Goal: Transaction & Acquisition: Purchase product/service

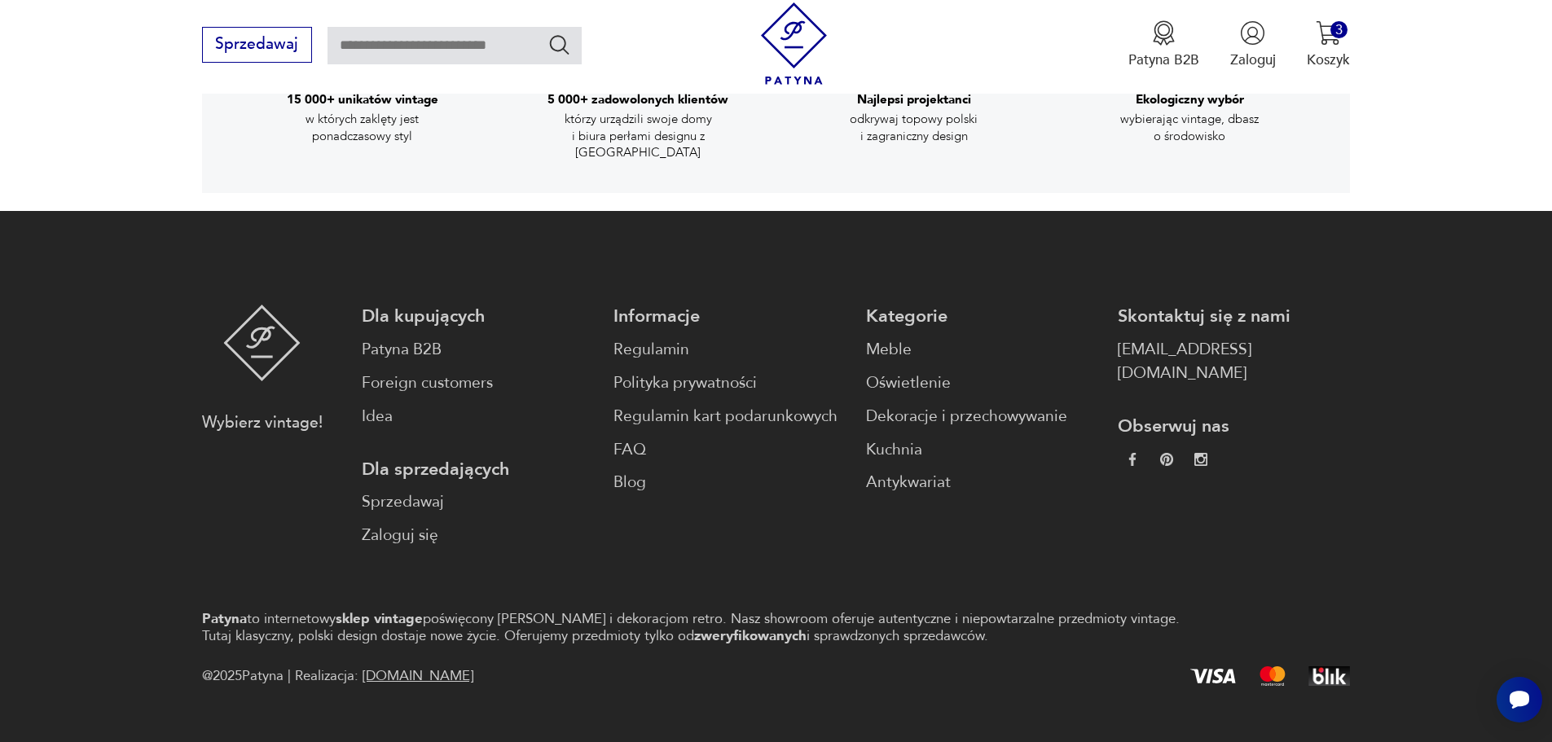
scroll to position [3121, 0]
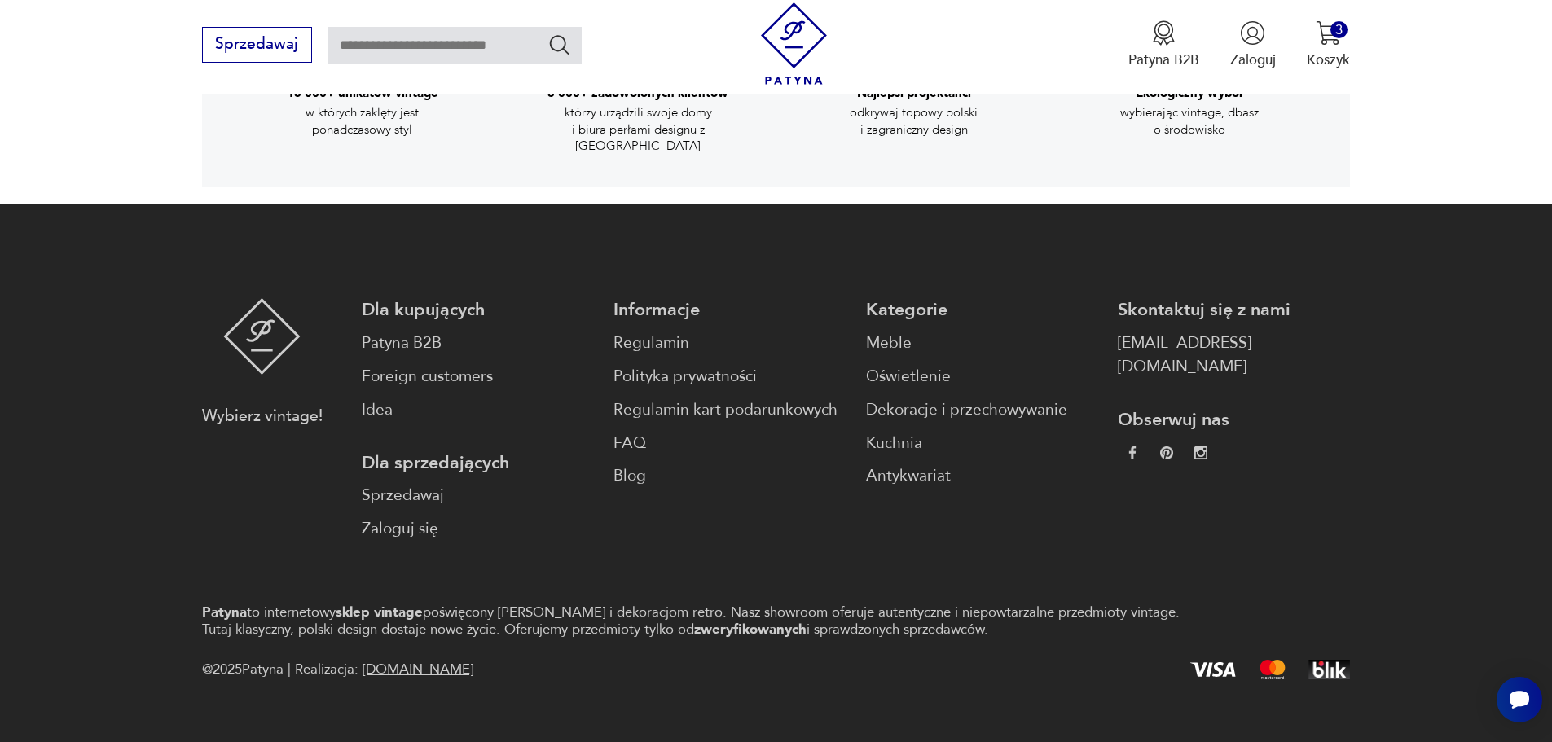
click at [633, 332] on link "Regulamin" at bounding box center [729, 344] width 232 height 24
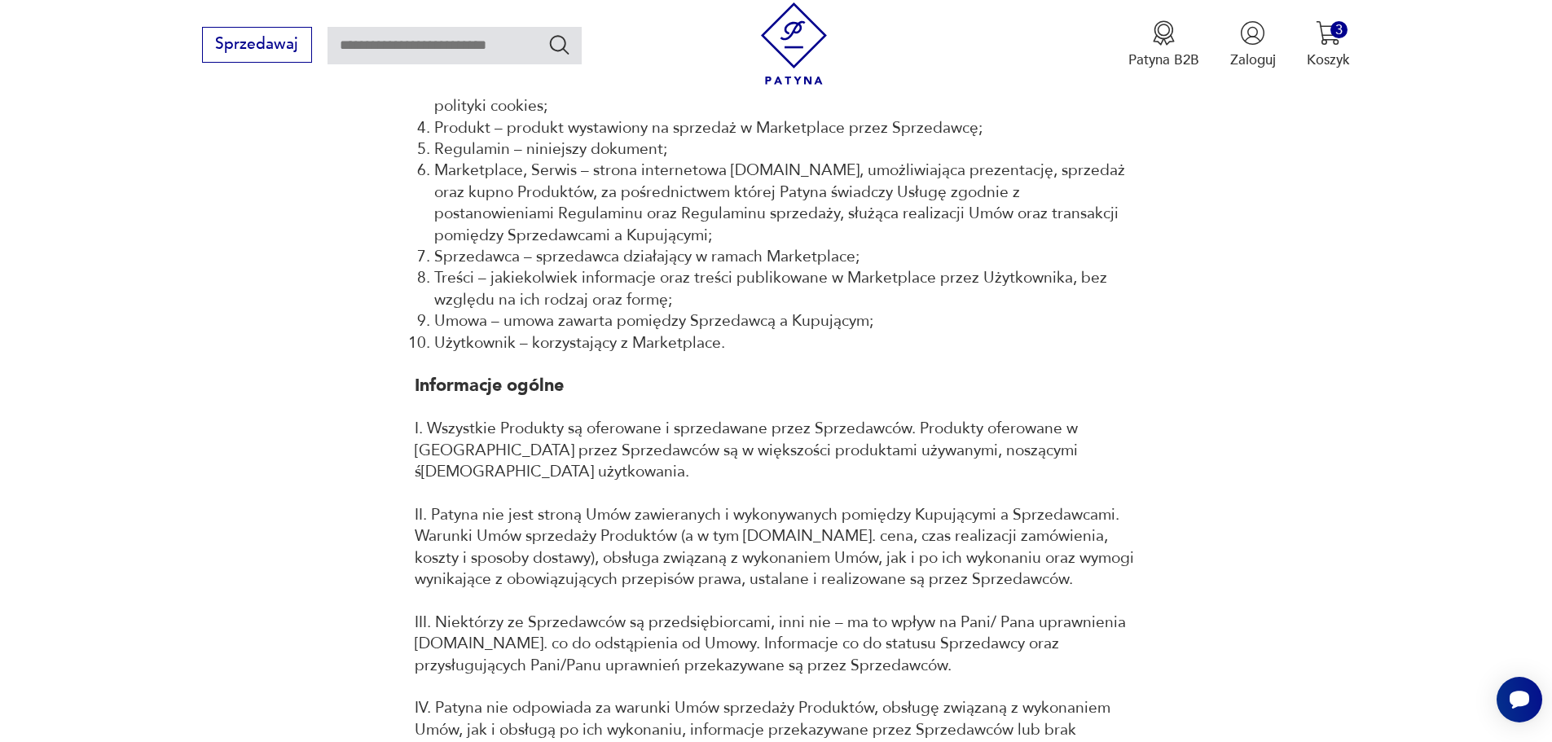
scroll to position [815, 0]
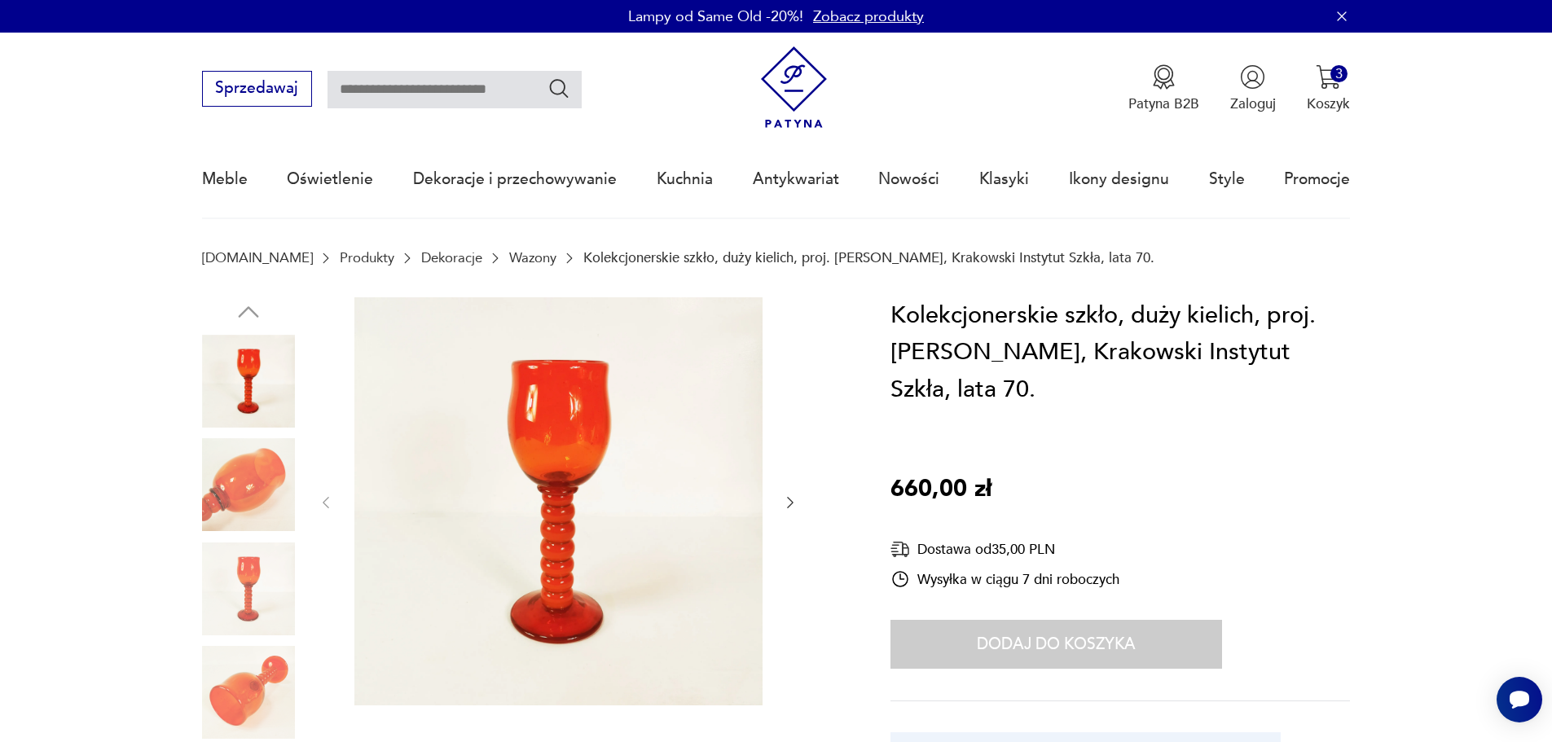
click at [402, 91] on input "text" at bounding box center [455, 89] width 254 height 37
type input "********"
click at [551, 89] on icon "Szukaj" at bounding box center [560, 89] width 24 height 24
type input "********"
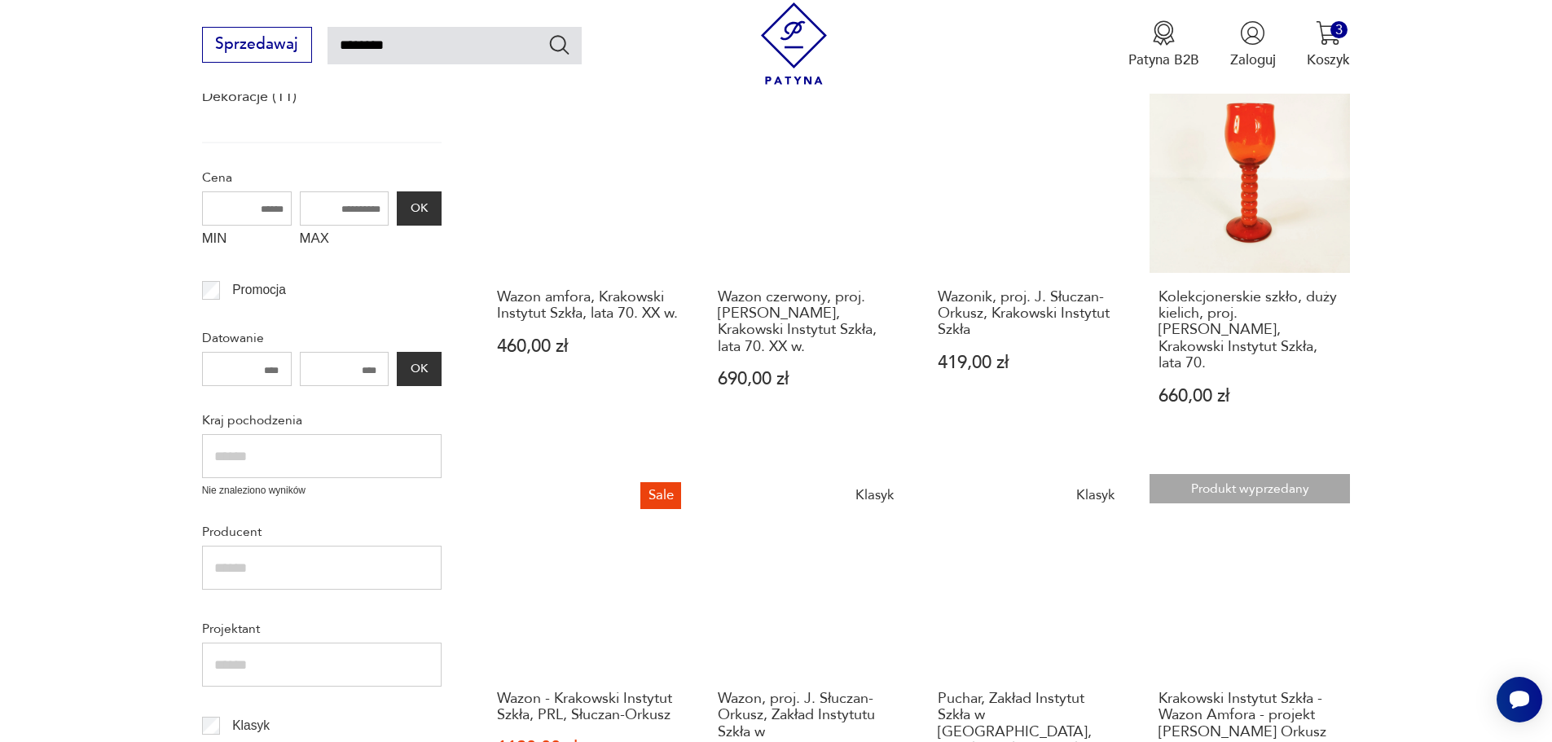
scroll to position [244, 0]
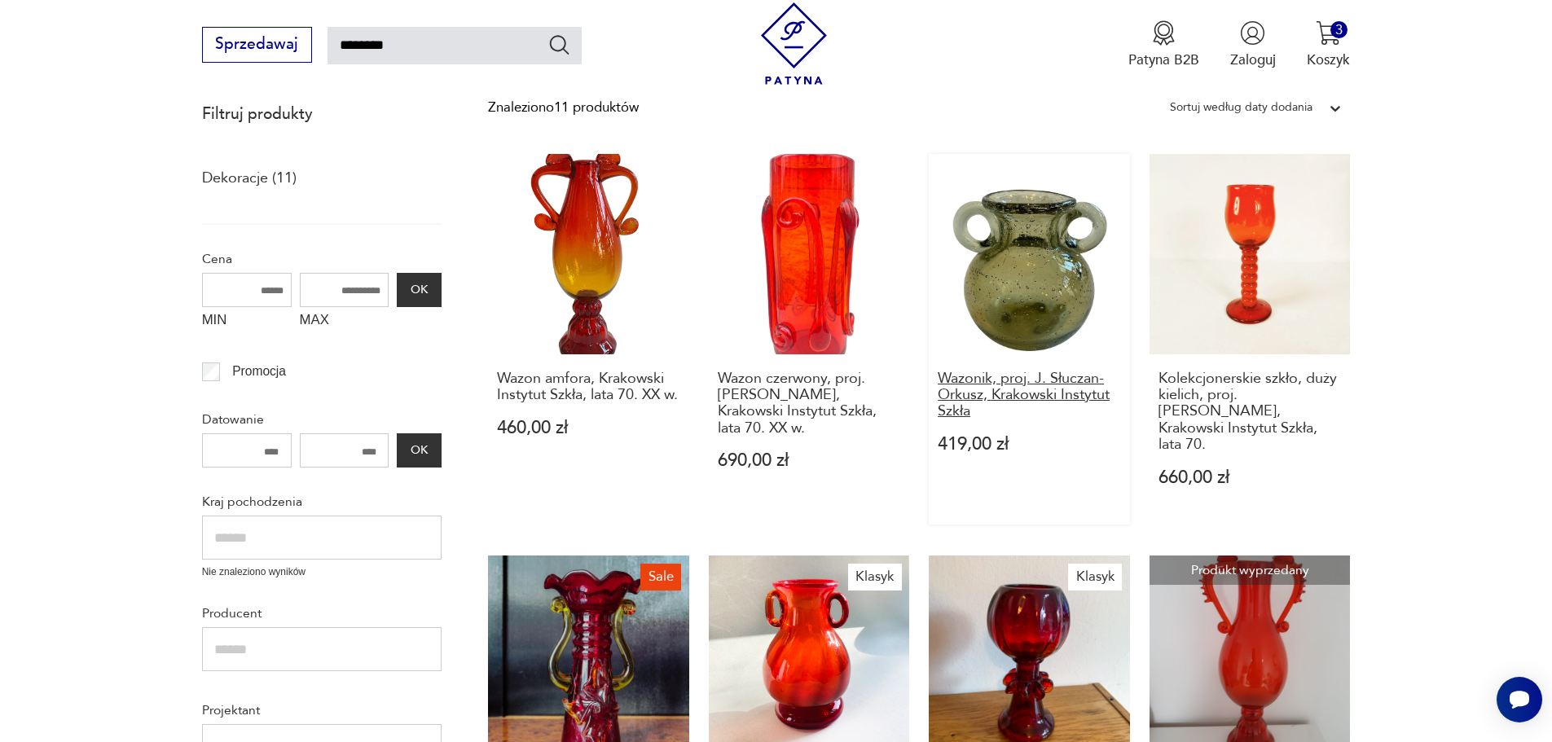
click at [1059, 385] on h3 "Wazonik, proj. J. Słuczan-Orkusz, Krakowski Instytut Szkła" at bounding box center [1029, 396] width 183 height 50
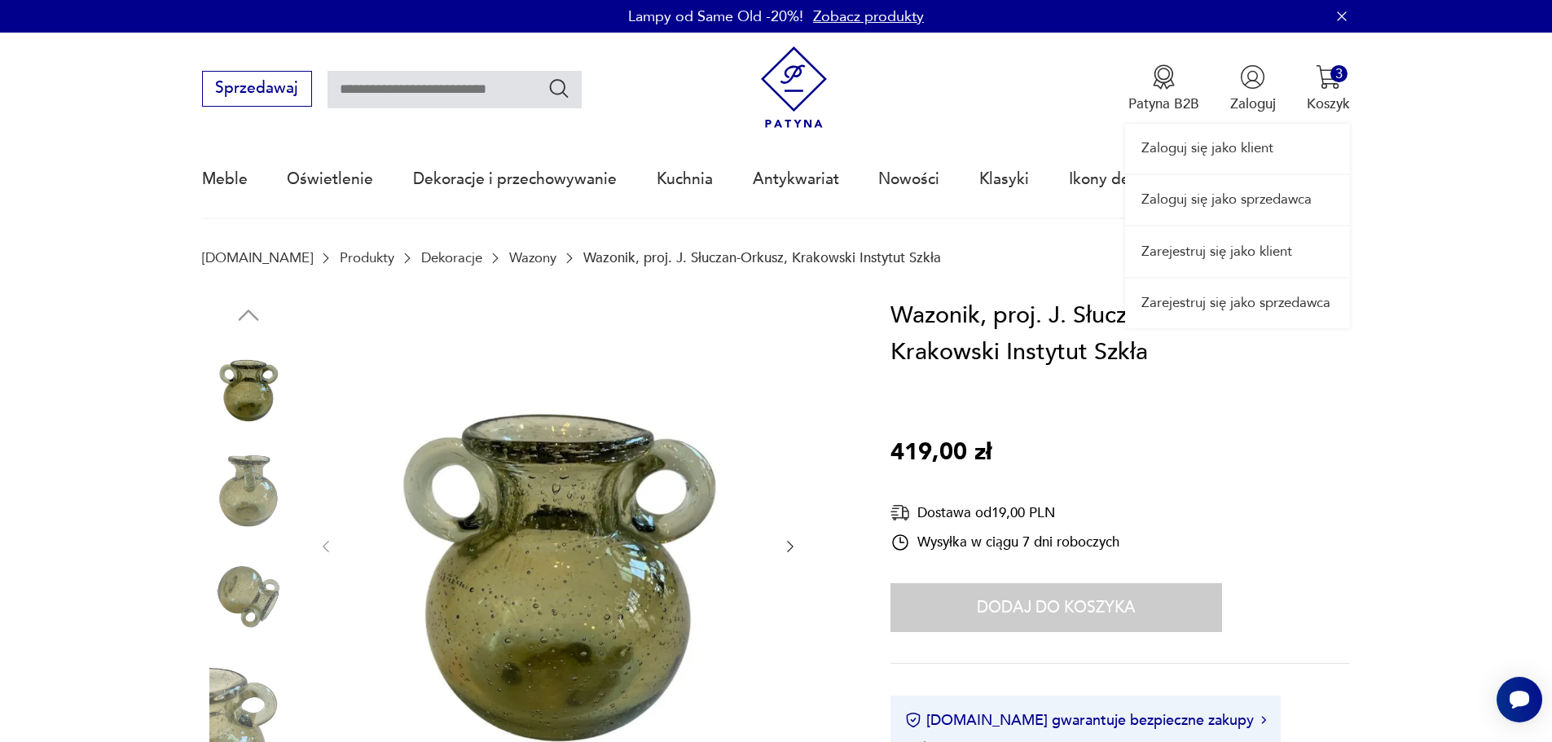
click at [1331, 92] on div "Zaloguj się jako klient Zaloguj się jako sprzedawca Zarejestruj się jako klient…" at bounding box center [1237, 181] width 225 height 296
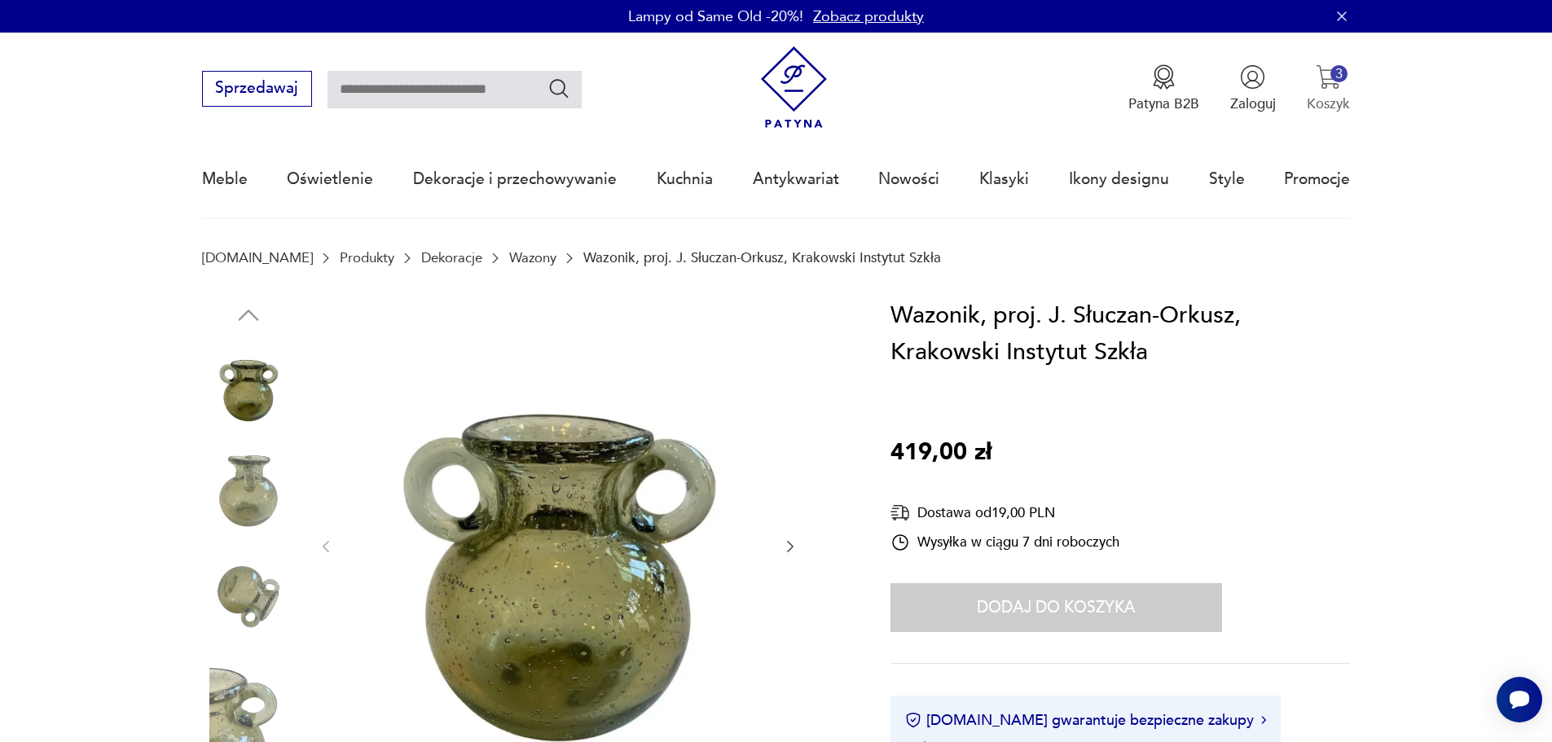
click at [1325, 90] on button "3 Koszyk" at bounding box center [1328, 88] width 43 height 49
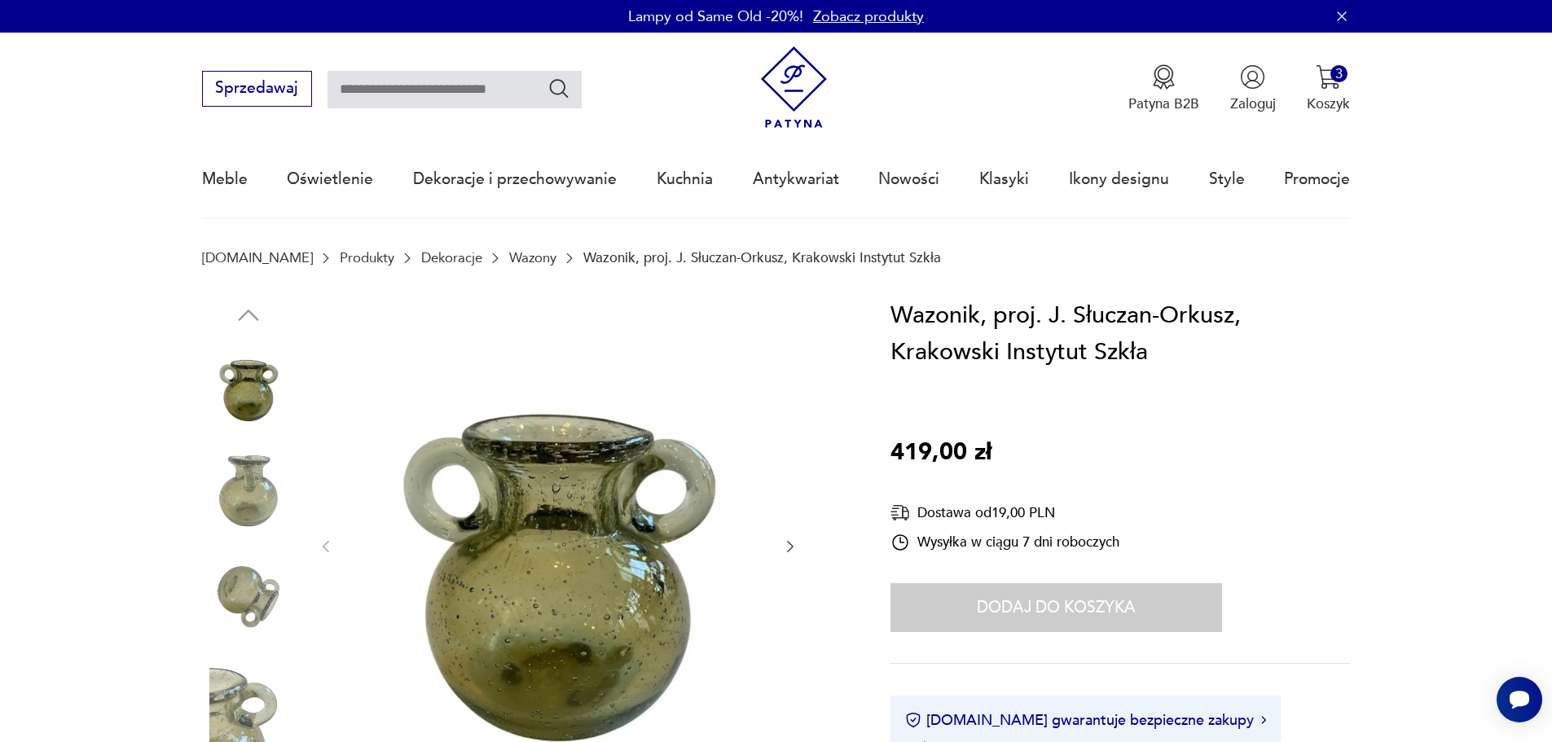
type input "********"
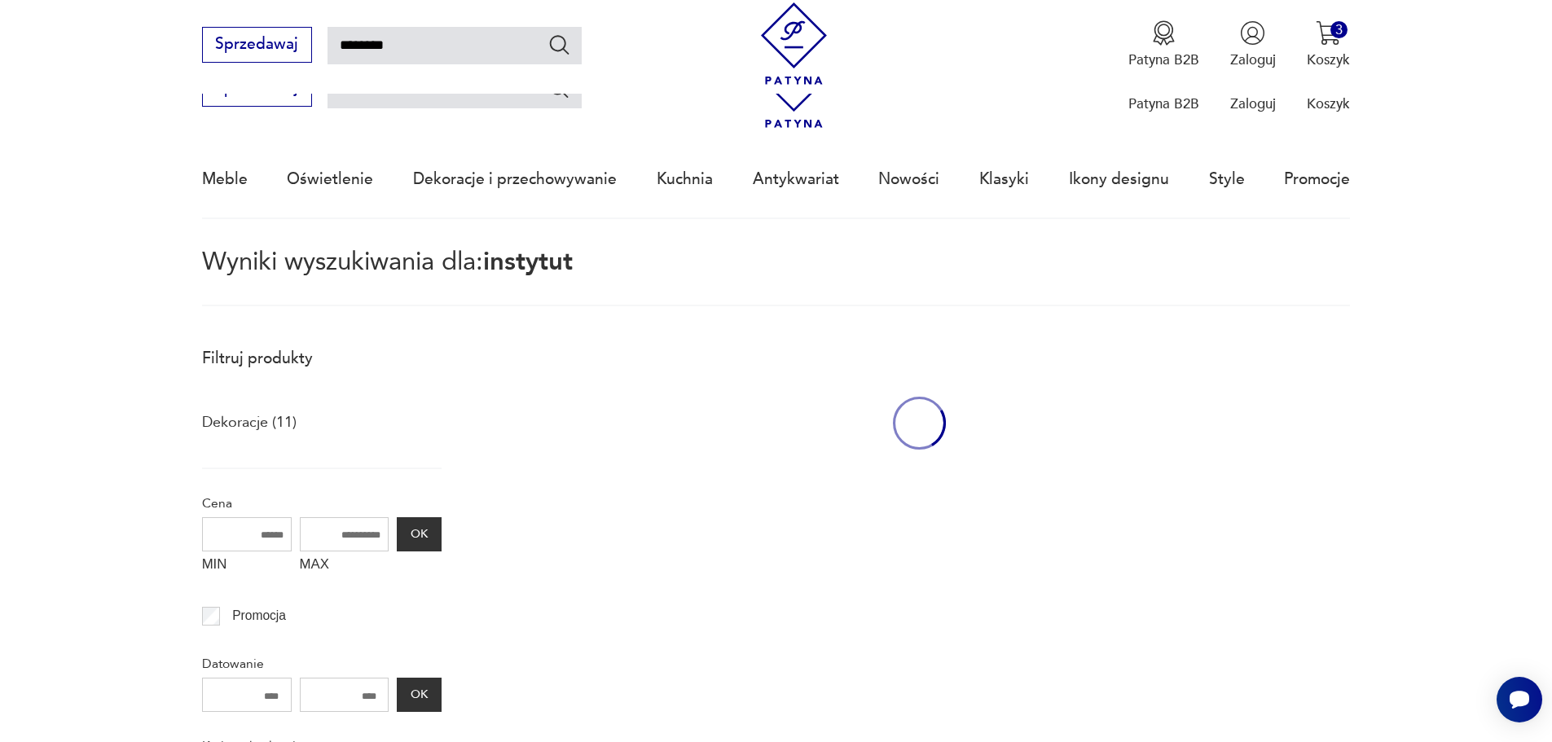
scroll to position [244, 0]
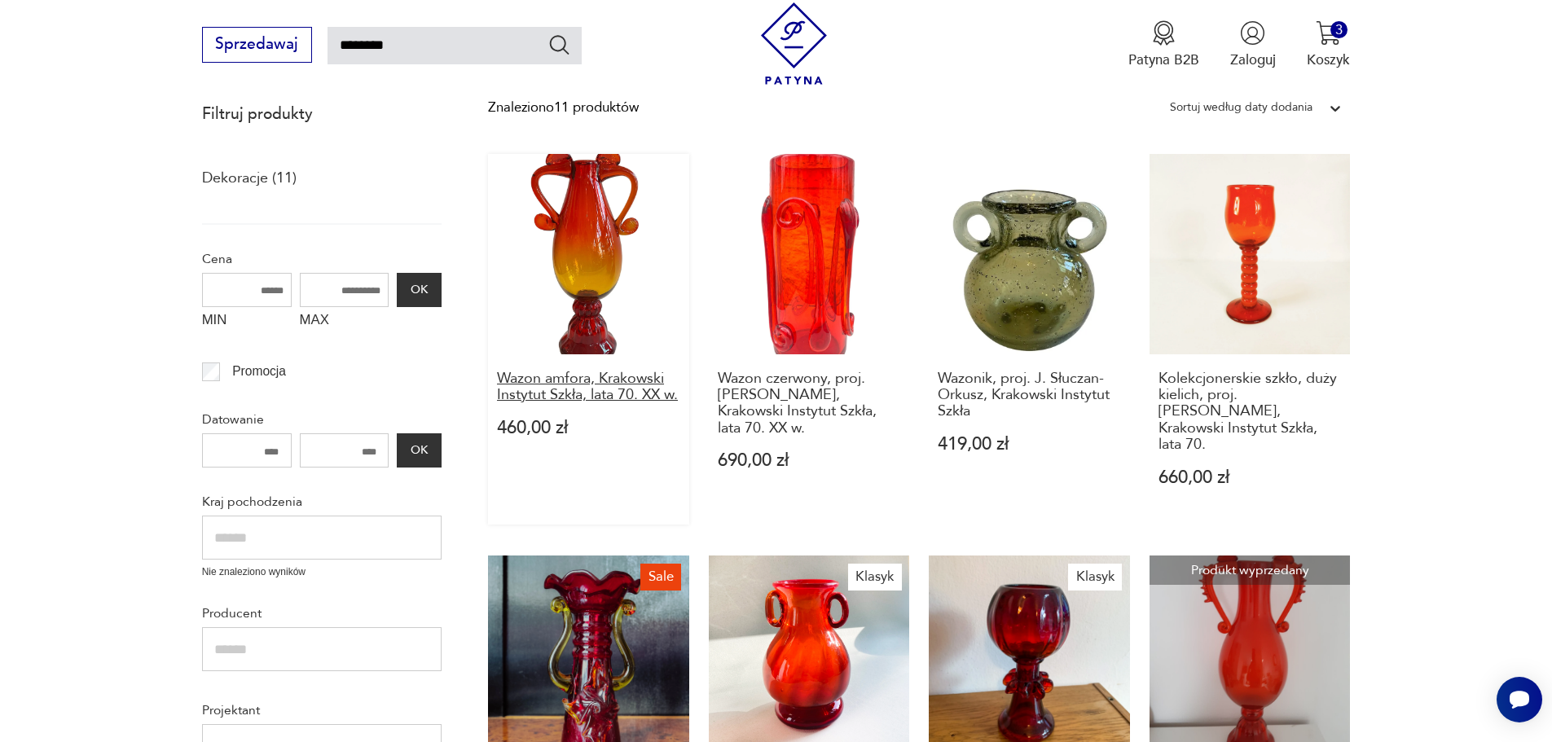
click at [572, 377] on h3 "Wazon amfora, Krakowski Instytut Szkła, lata 70. XX w." at bounding box center [588, 387] width 183 height 33
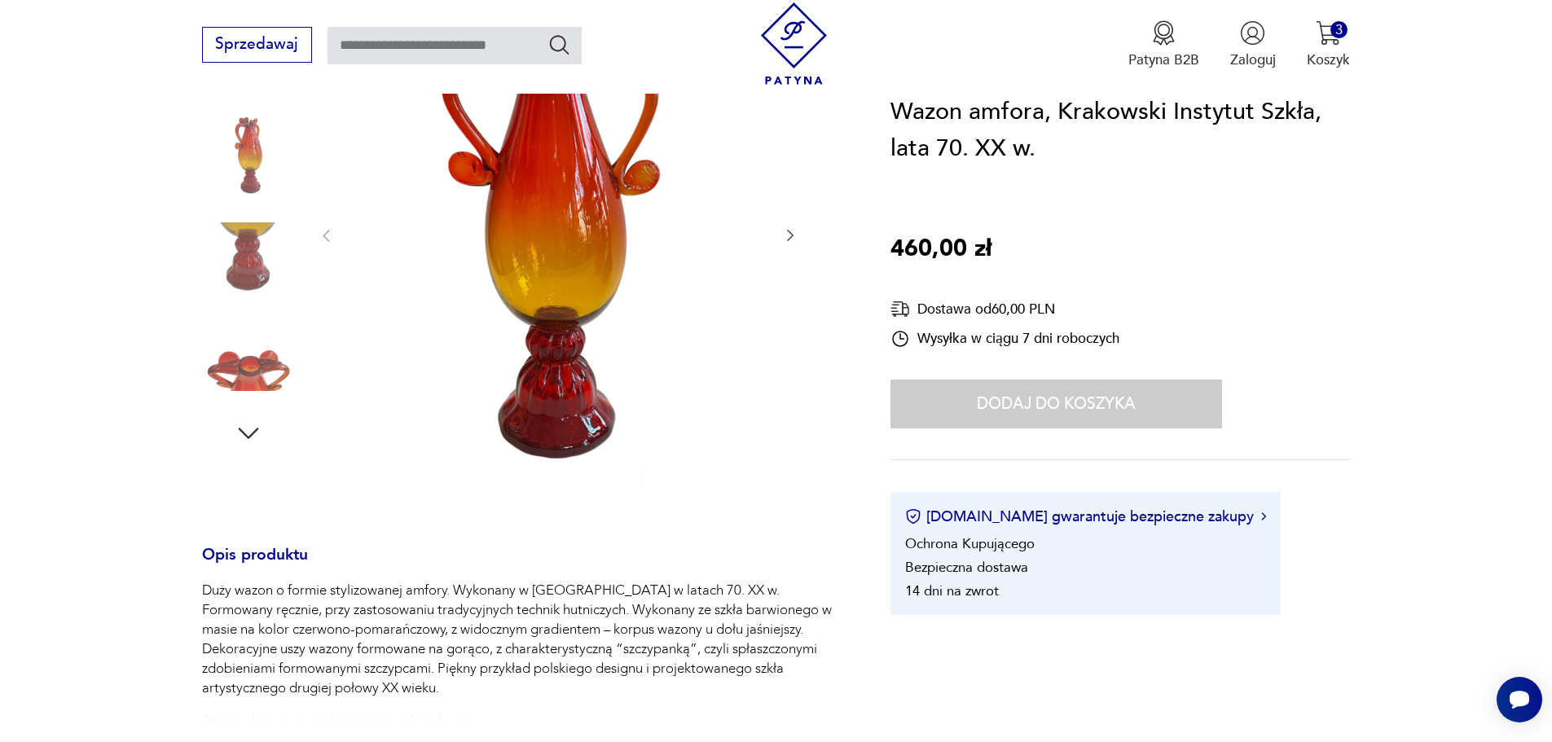
scroll to position [244, 0]
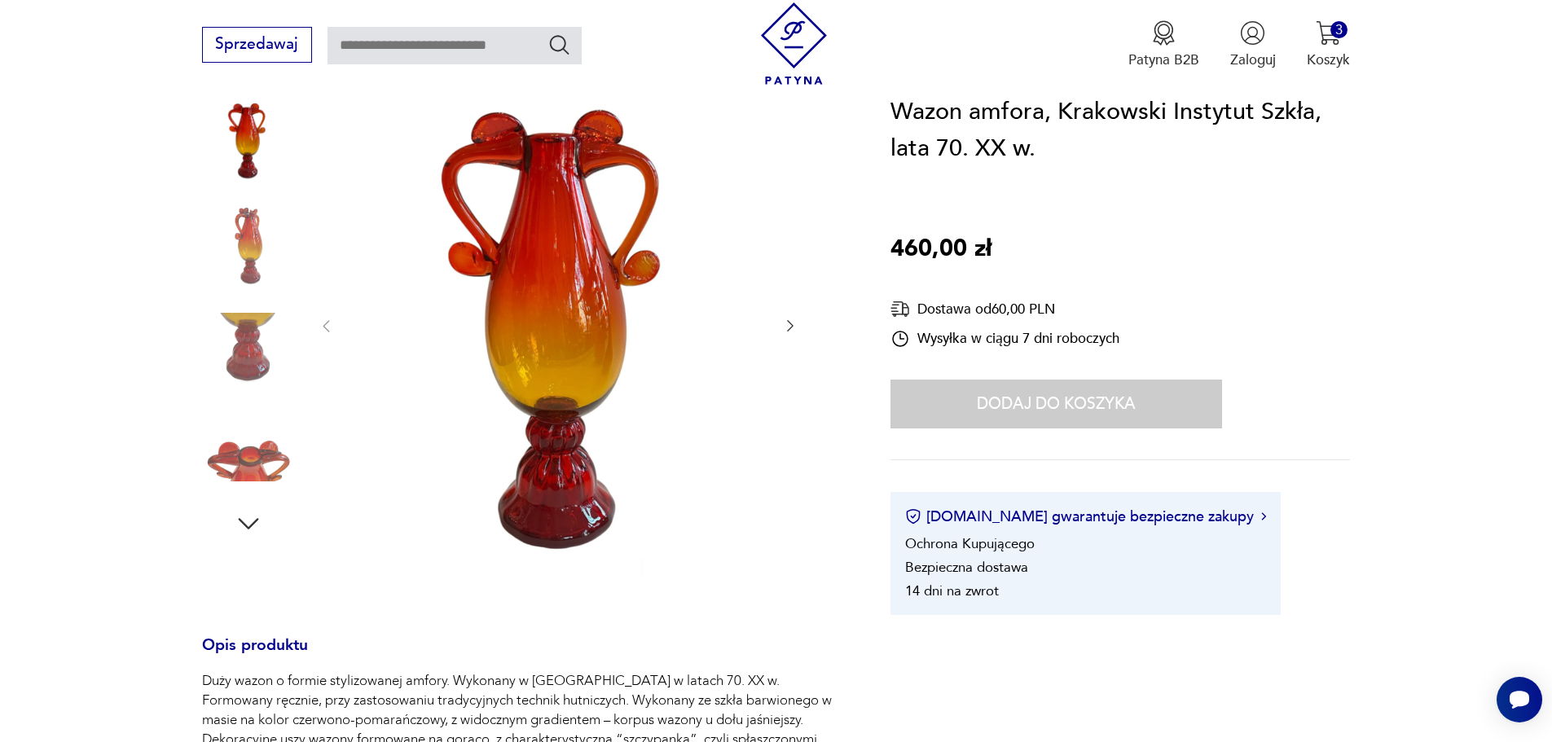
type input "********"
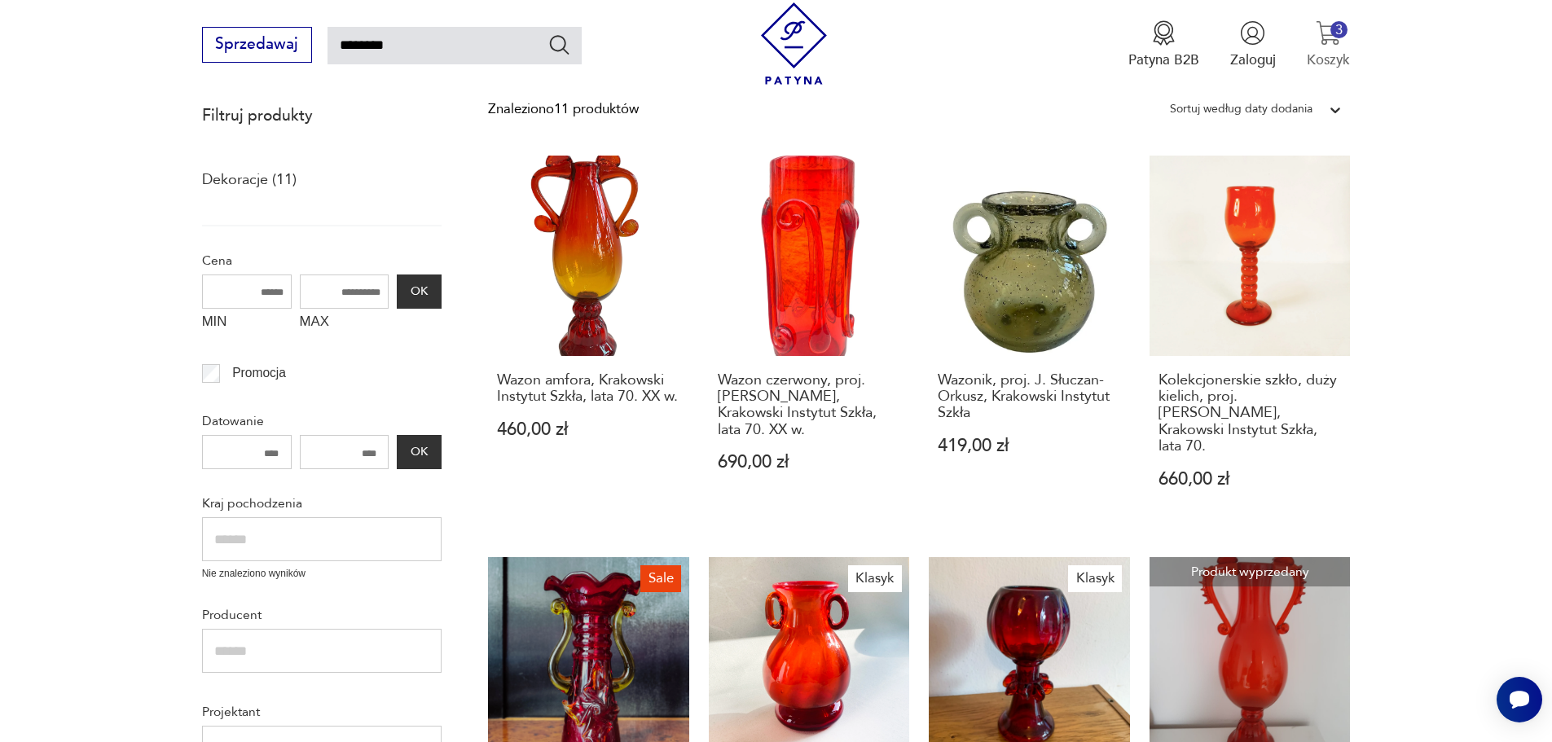
click at [1339, 59] on p "Koszyk" at bounding box center [1328, 60] width 43 height 19
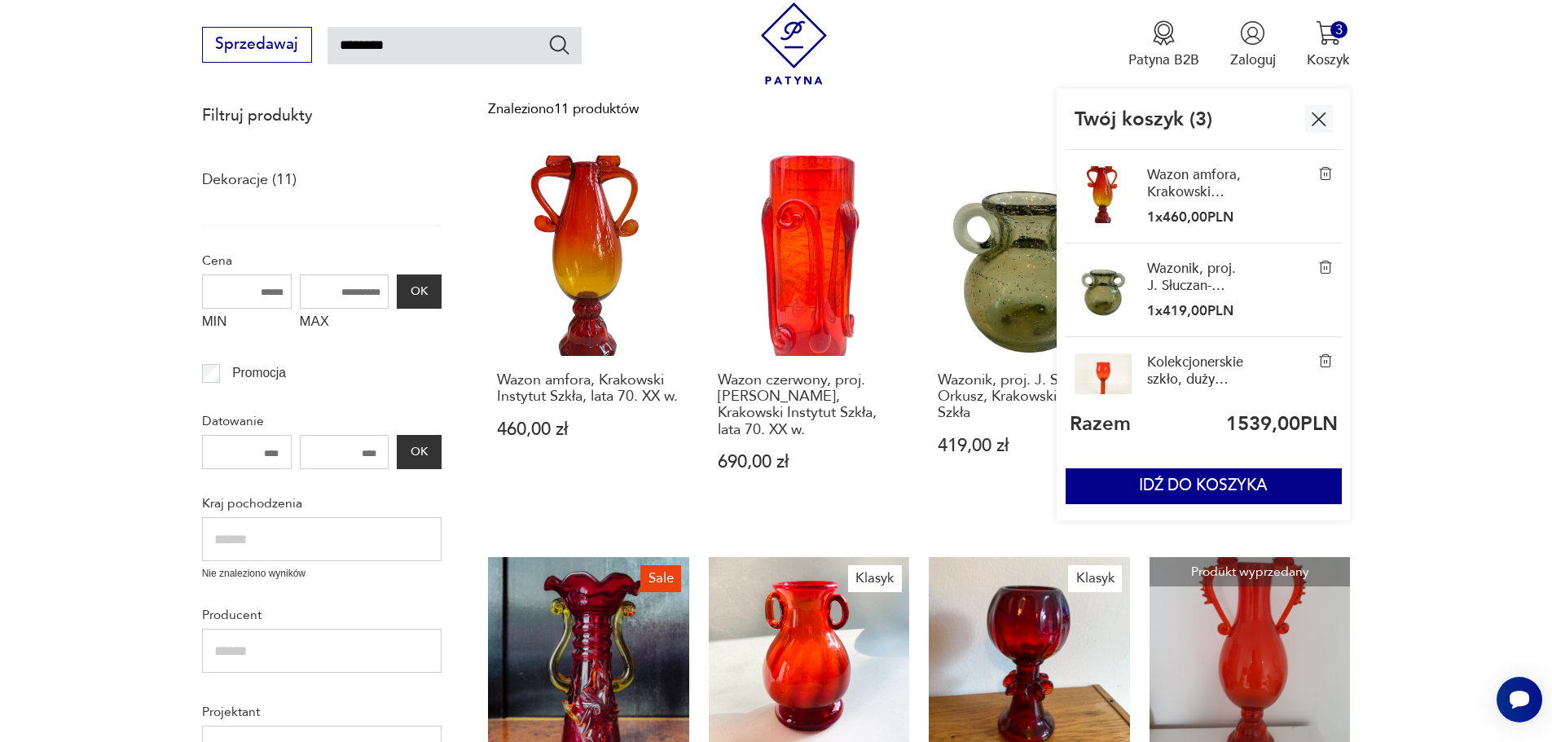
click at [1326, 174] on img at bounding box center [1325, 173] width 15 height 15
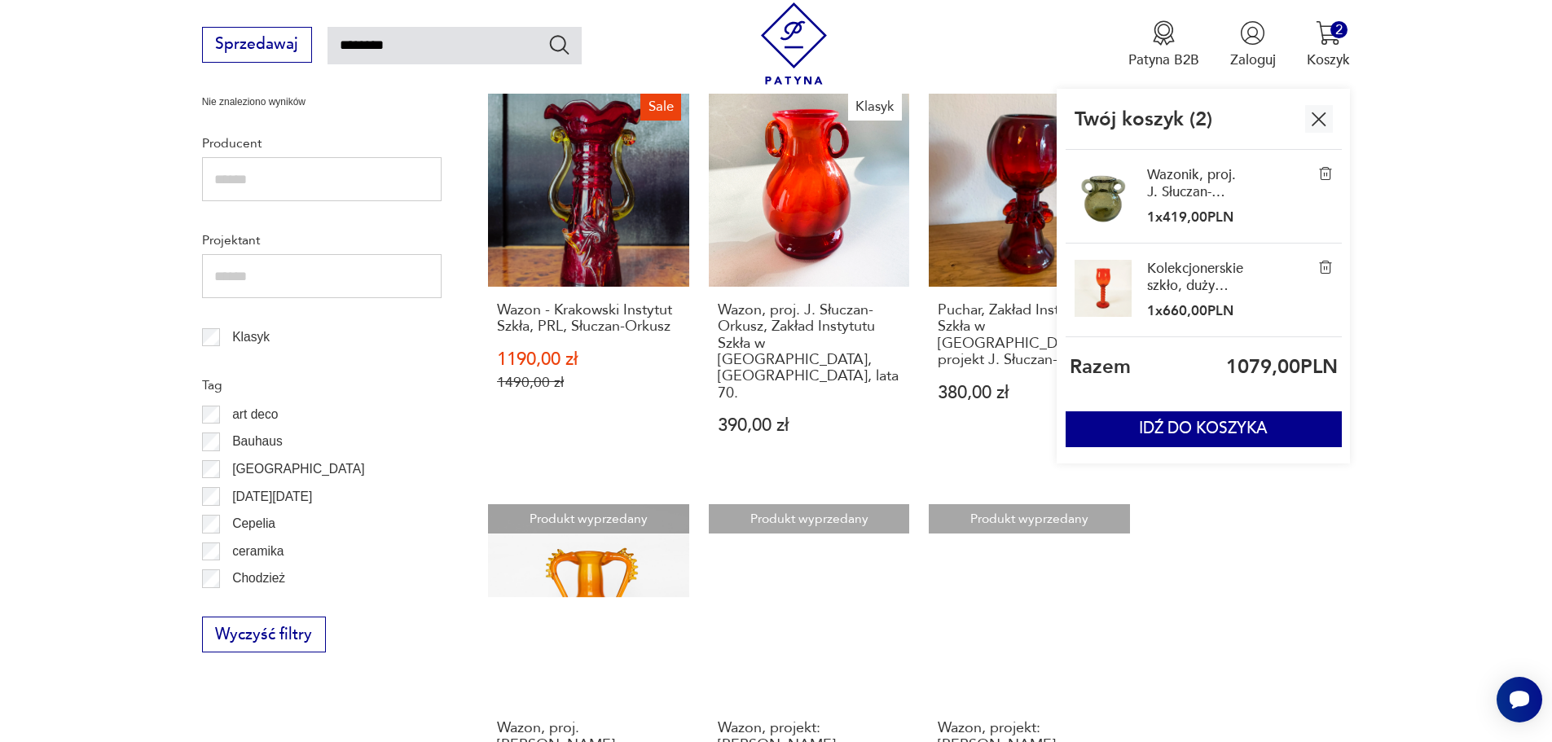
scroll to position [569, 0]
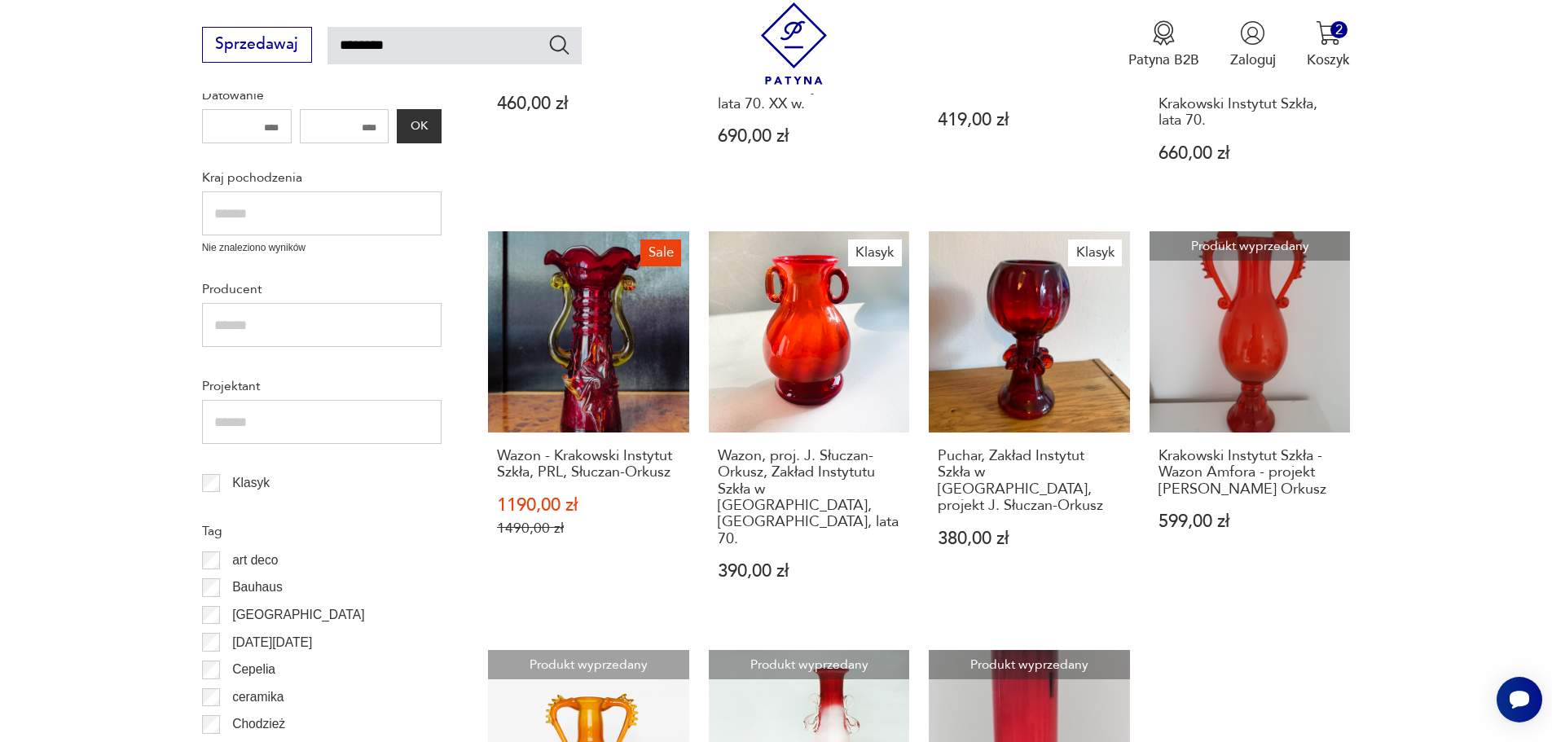
click at [1466, 523] on section "Filtruj produkty Dekoracje (11) Cena MIN MAX OK Promocja Datowanie OK Kraj poch…" at bounding box center [776, 433] width 1552 height 1329
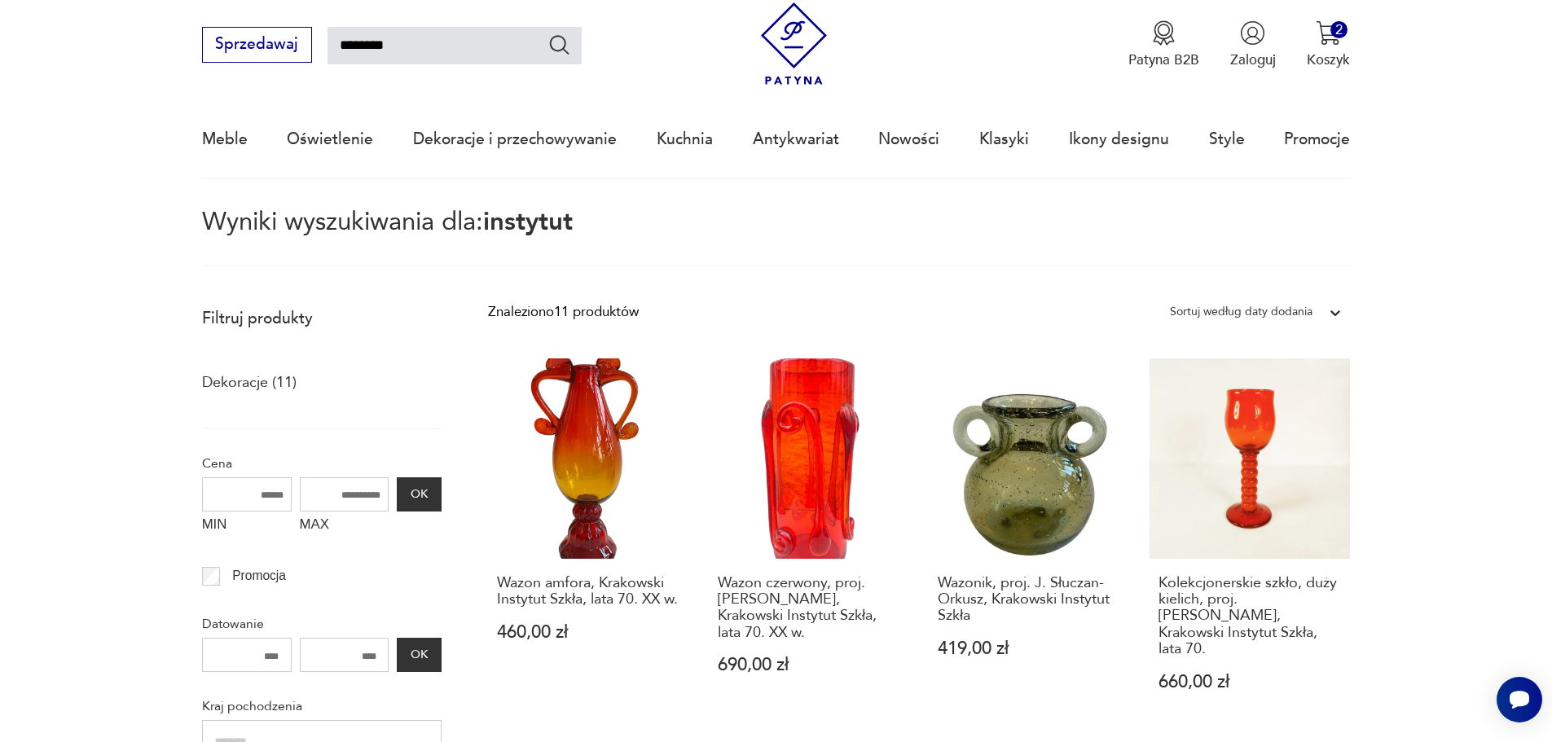
scroll to position [0, 0]
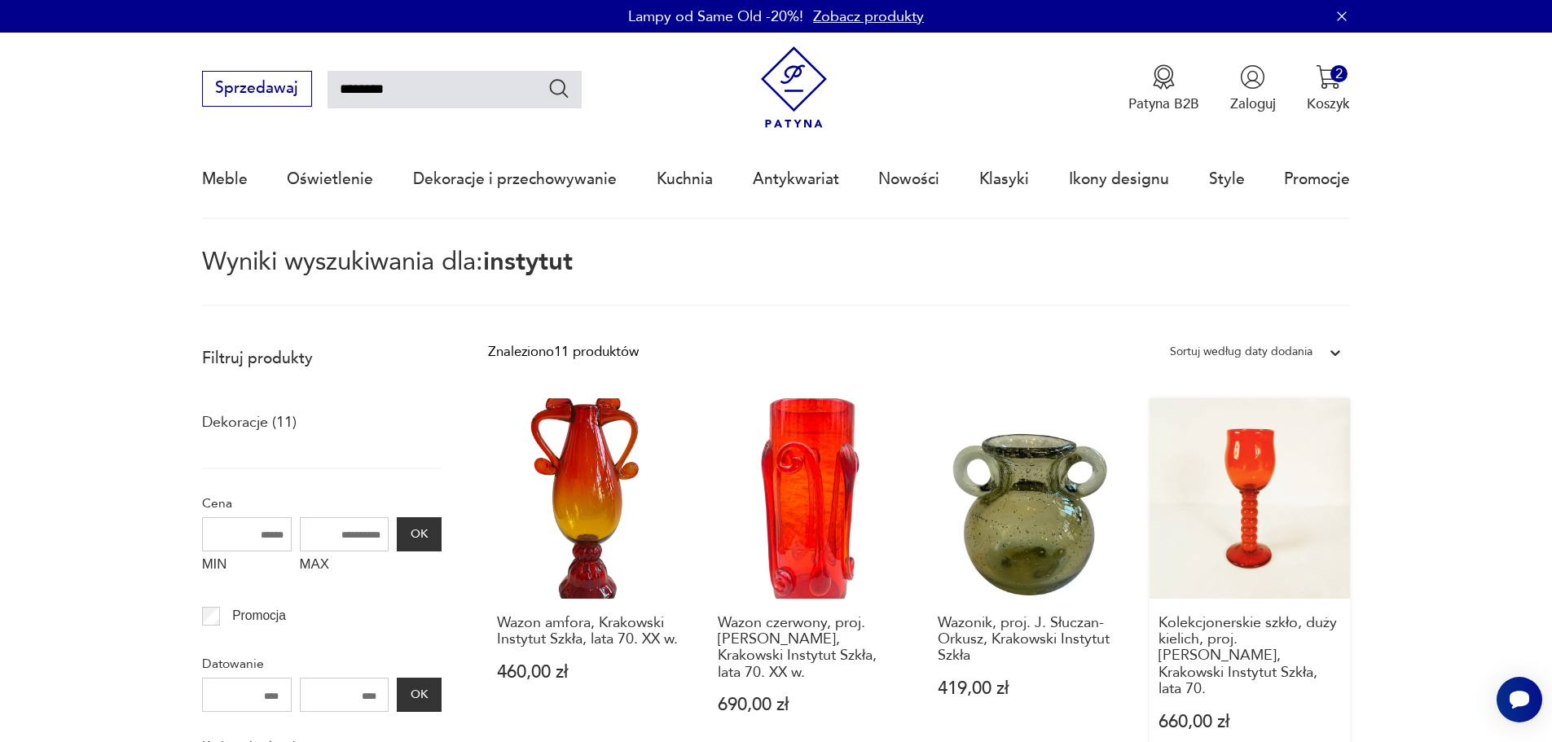
click at [1308, 567] on link "Kolekcjonerskie szkło, duży kielich, proj. [PERSON_NAME], Krakowski Instytut Sz…" at bounding box center [1250, 583] width 201 height 371
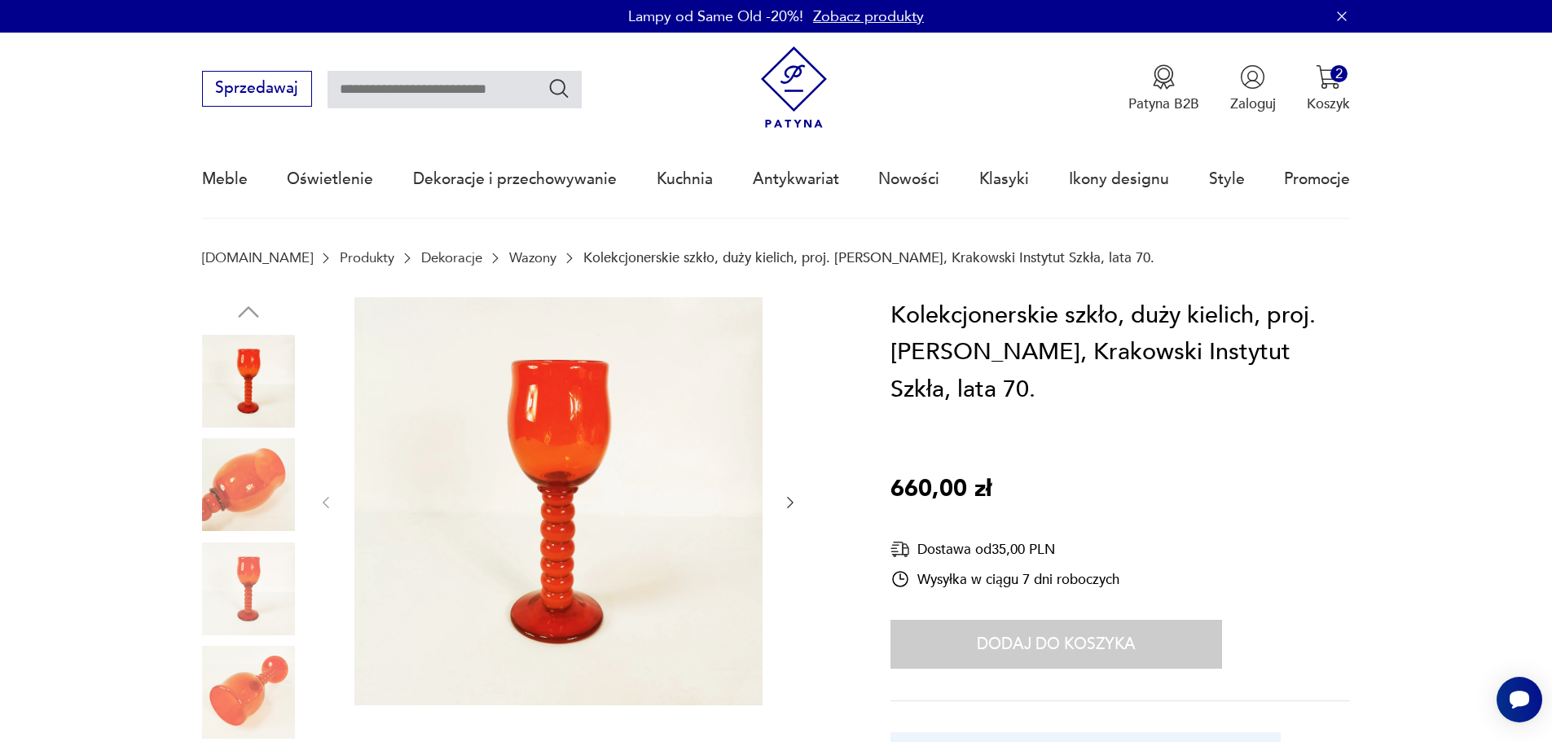
click at [513, 589] on img at bounding box center [558, 501] width 408 height 408
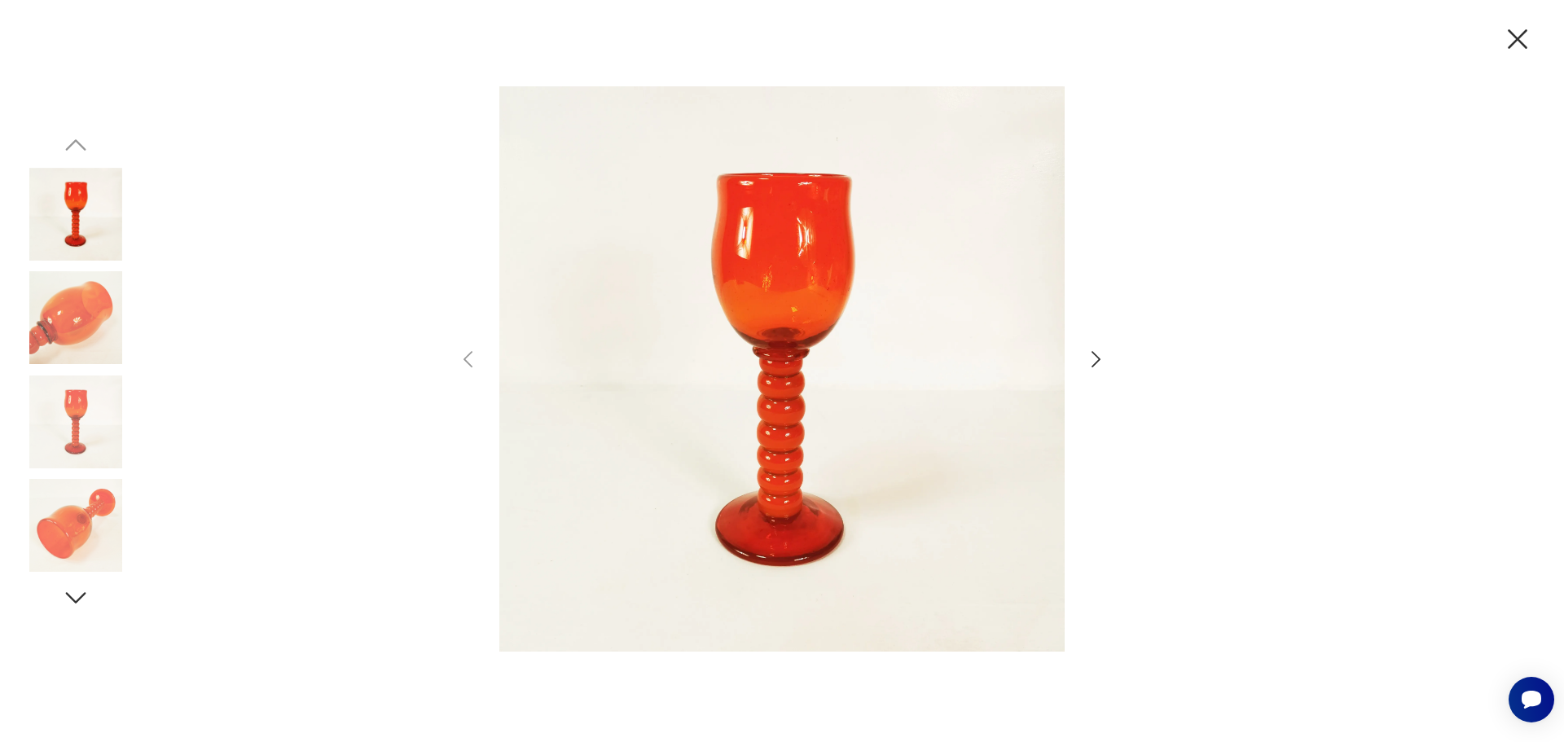
click at [1515, 38] on icon "button" at bounding box center [1518, 39] width 34 height 34
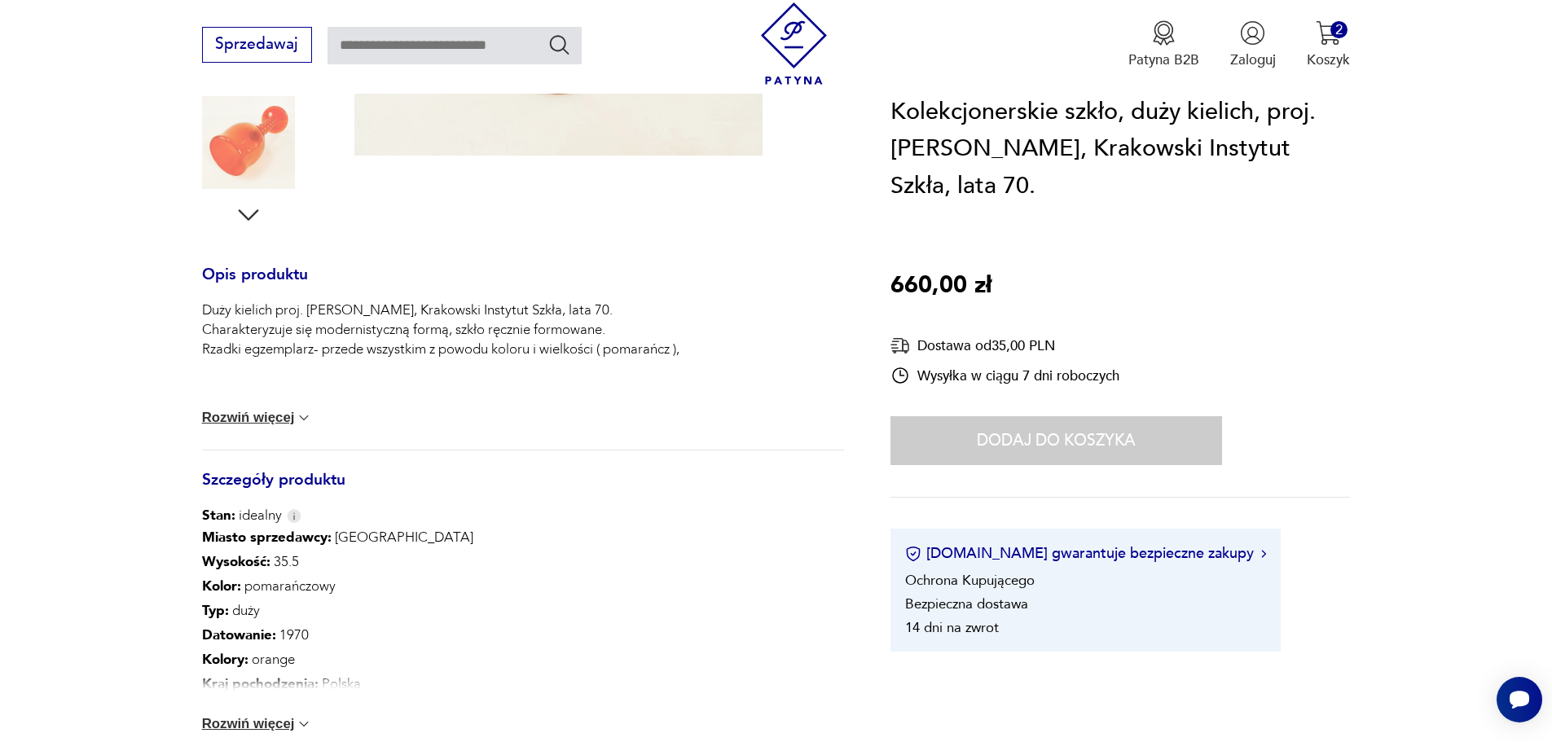
scroll to position [570, 0]
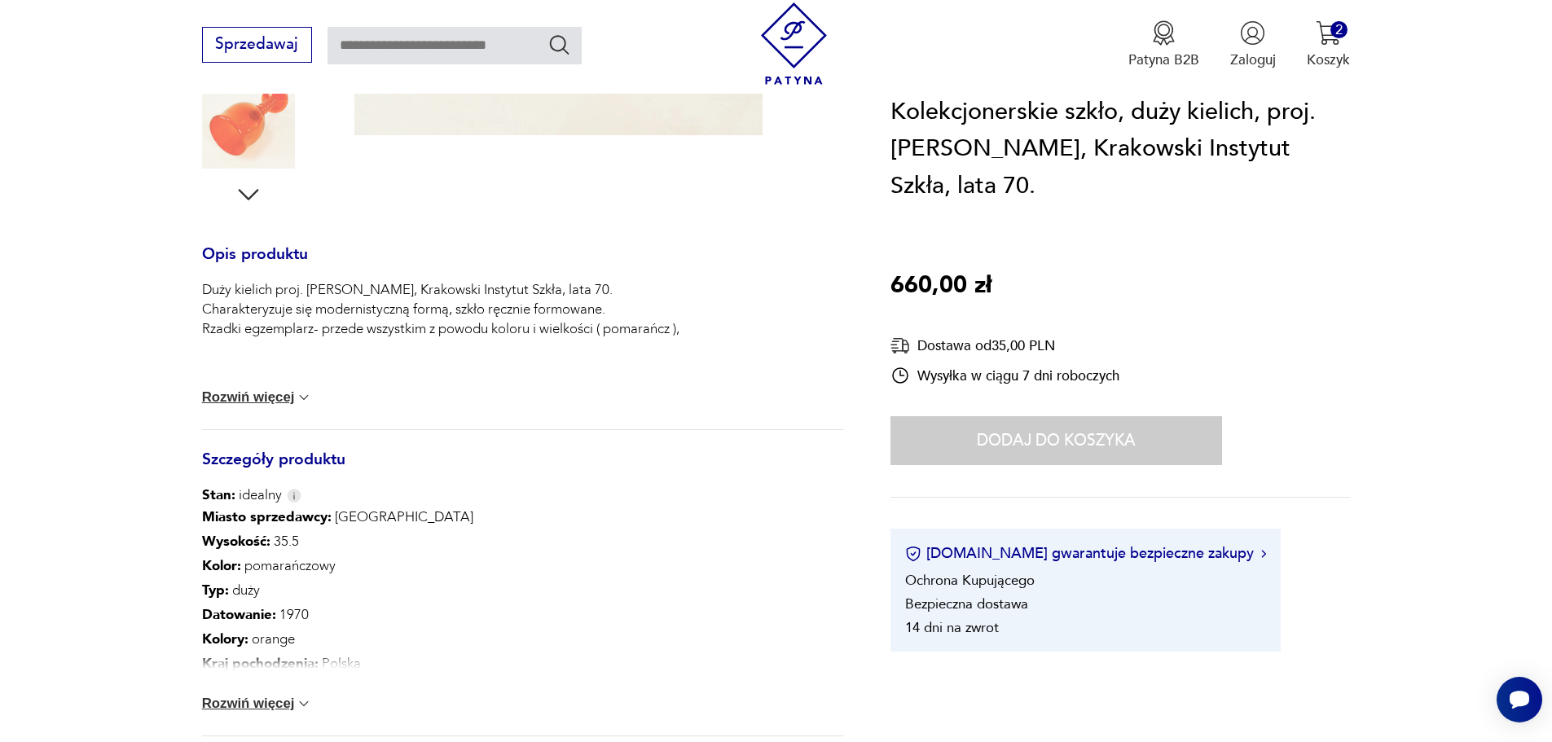
click at [252, 398] on button "Rozwiń więcej" at bounding box center [257, 397] width 111 height 16
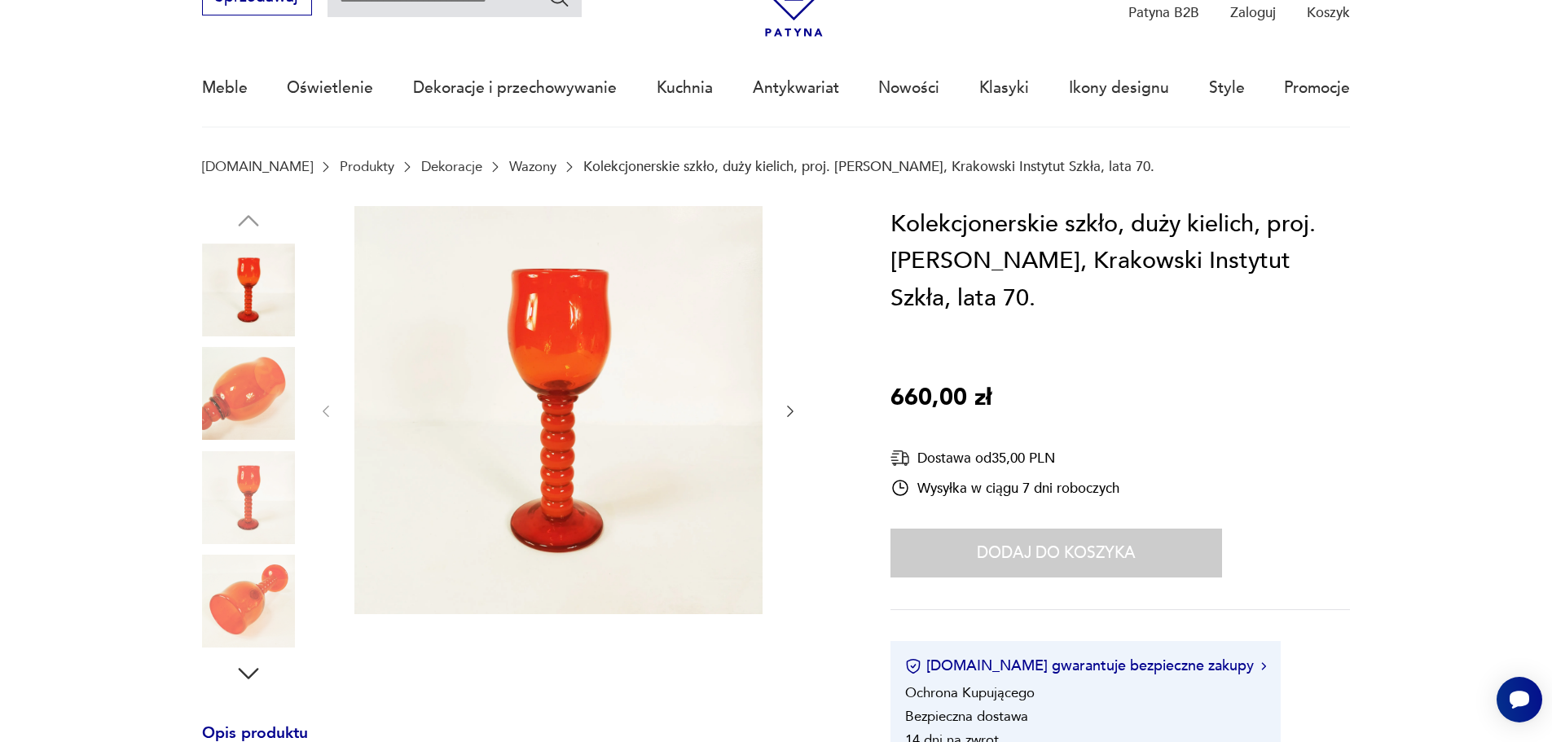
scroll to position [0, 0]
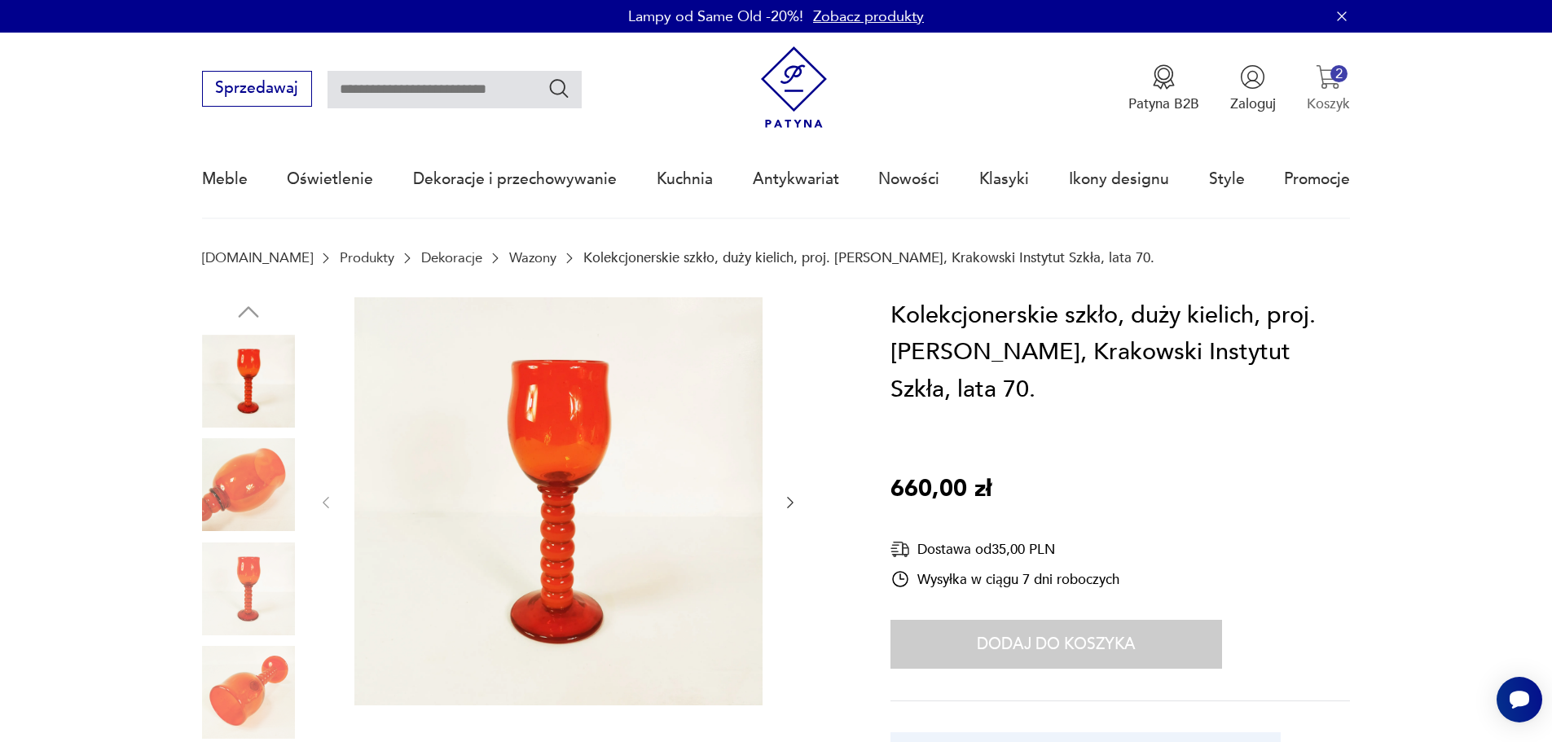
click at [1326, 89] on img "button" at bounding box center [1328, 76] width 25 height 25
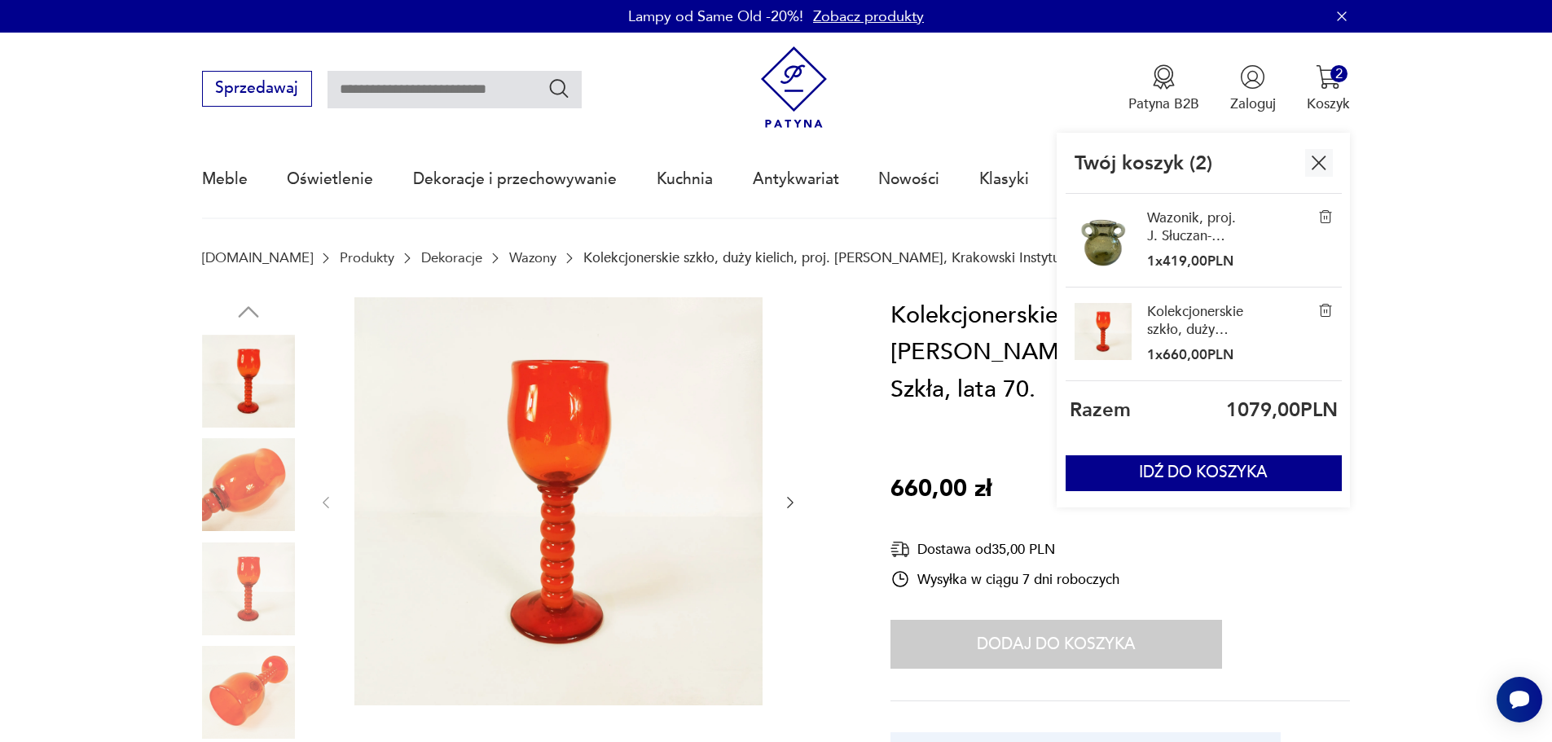
click at [1182, 224] on link "Wazonik, proj. J. Słuczan-Orkusz, Krakowski Instytut Szkła" at bounding box center [1196, 226] width 98 height 35
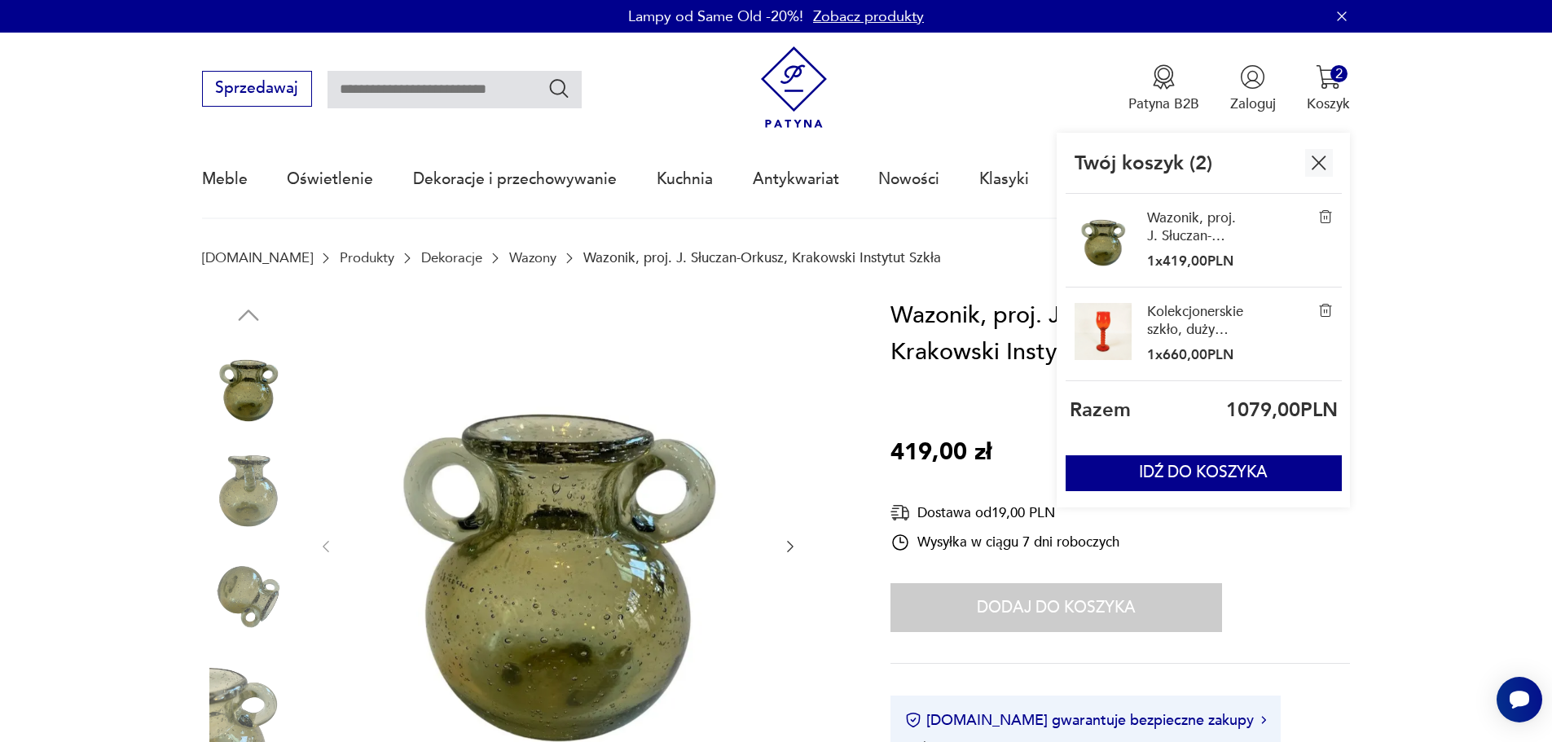
scroll to position [570, 0]
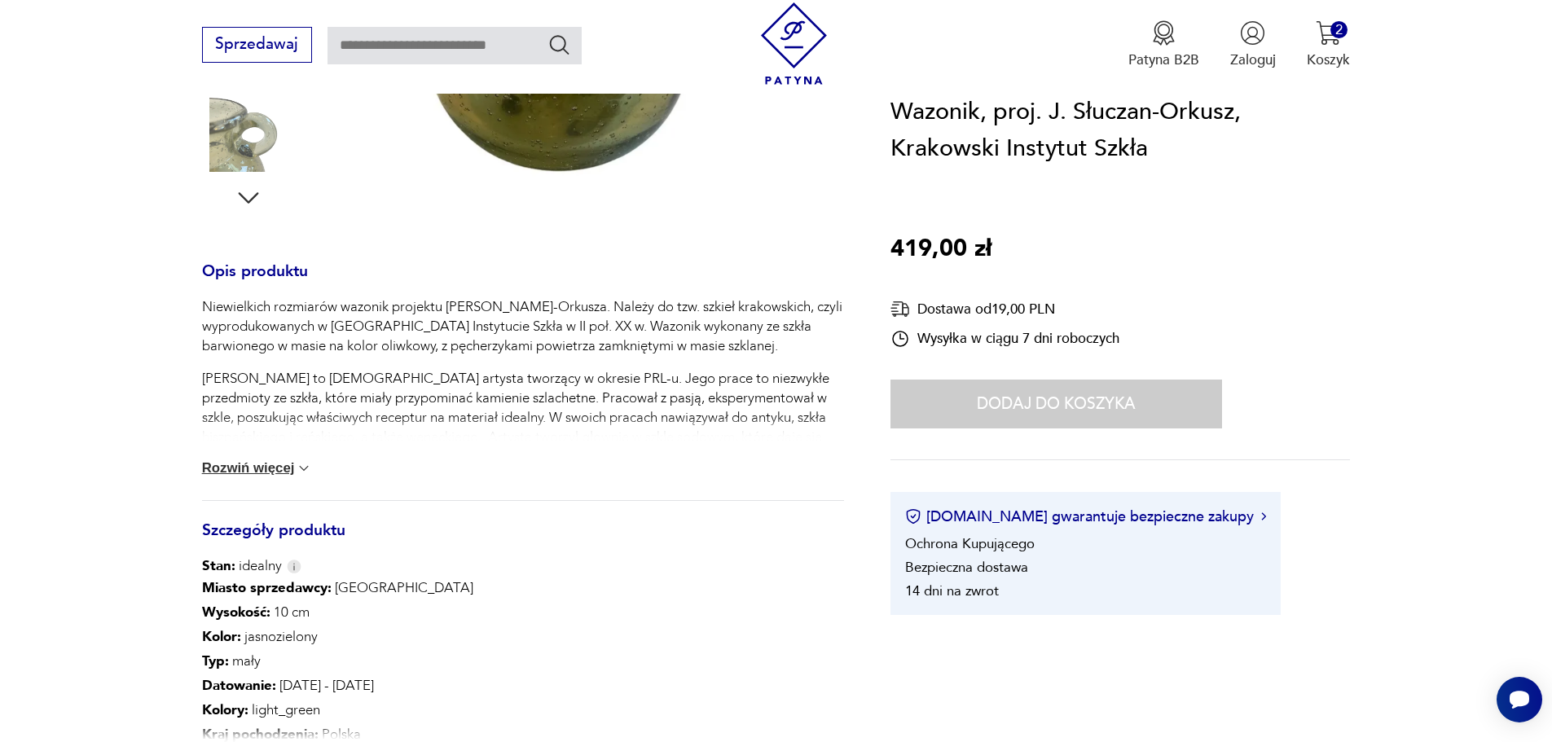
click at [262, 472] on button "Rozwiń więcej" at bounding box center [257, 468] width 111 height 16
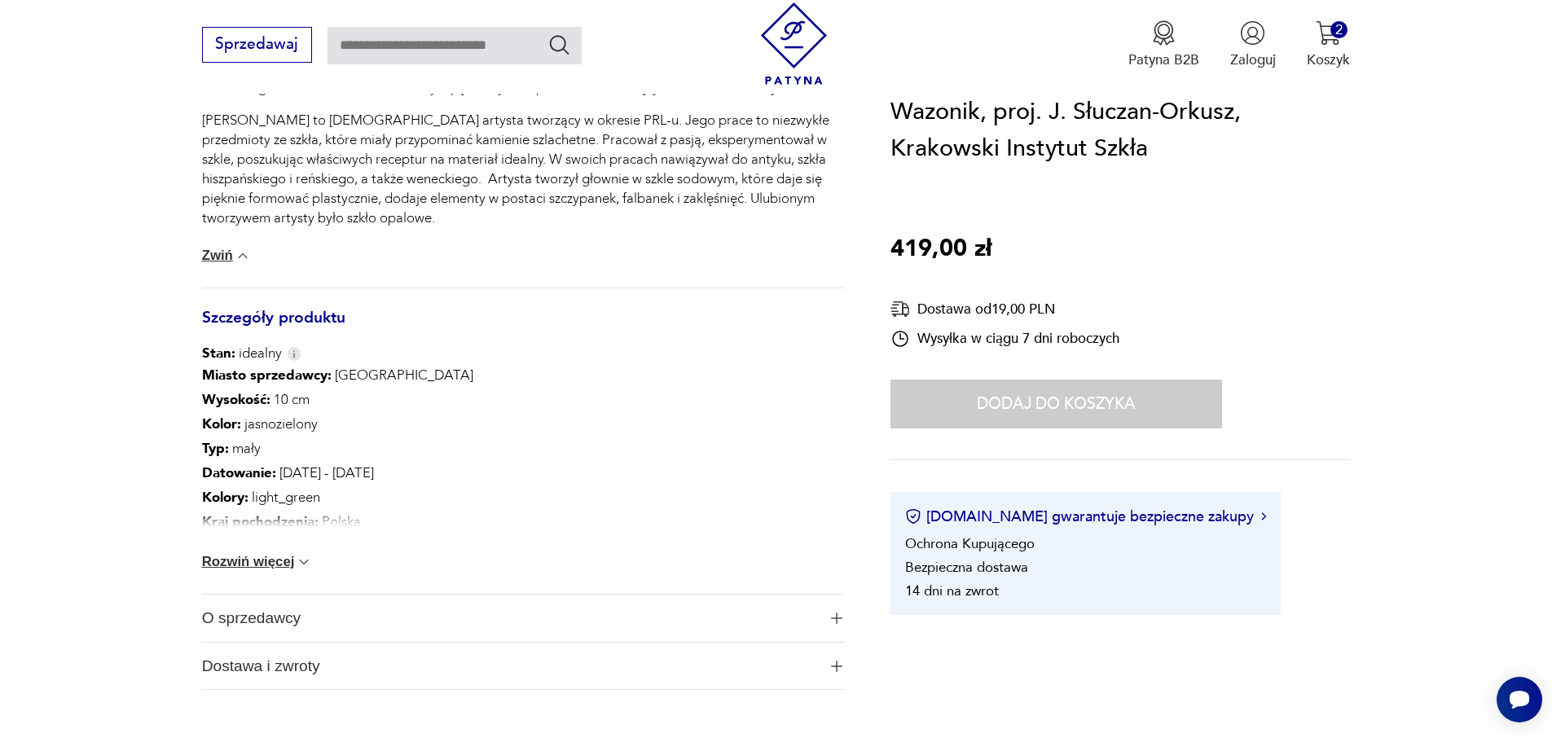
scroll to position [896, 0]
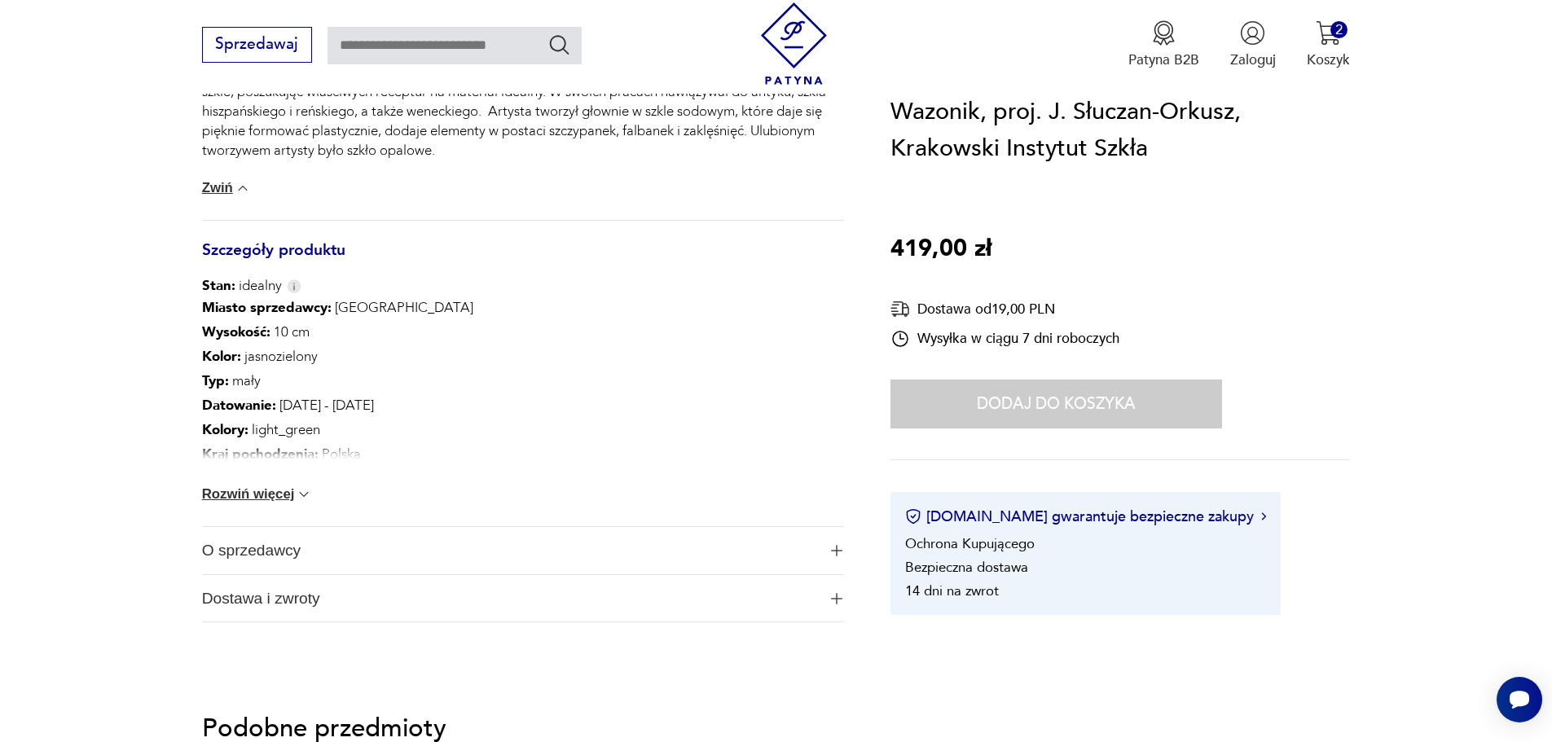
click at [293, 494] on button "Rozwiń więcej" at bounding box center [257, 494] width 111 height 16
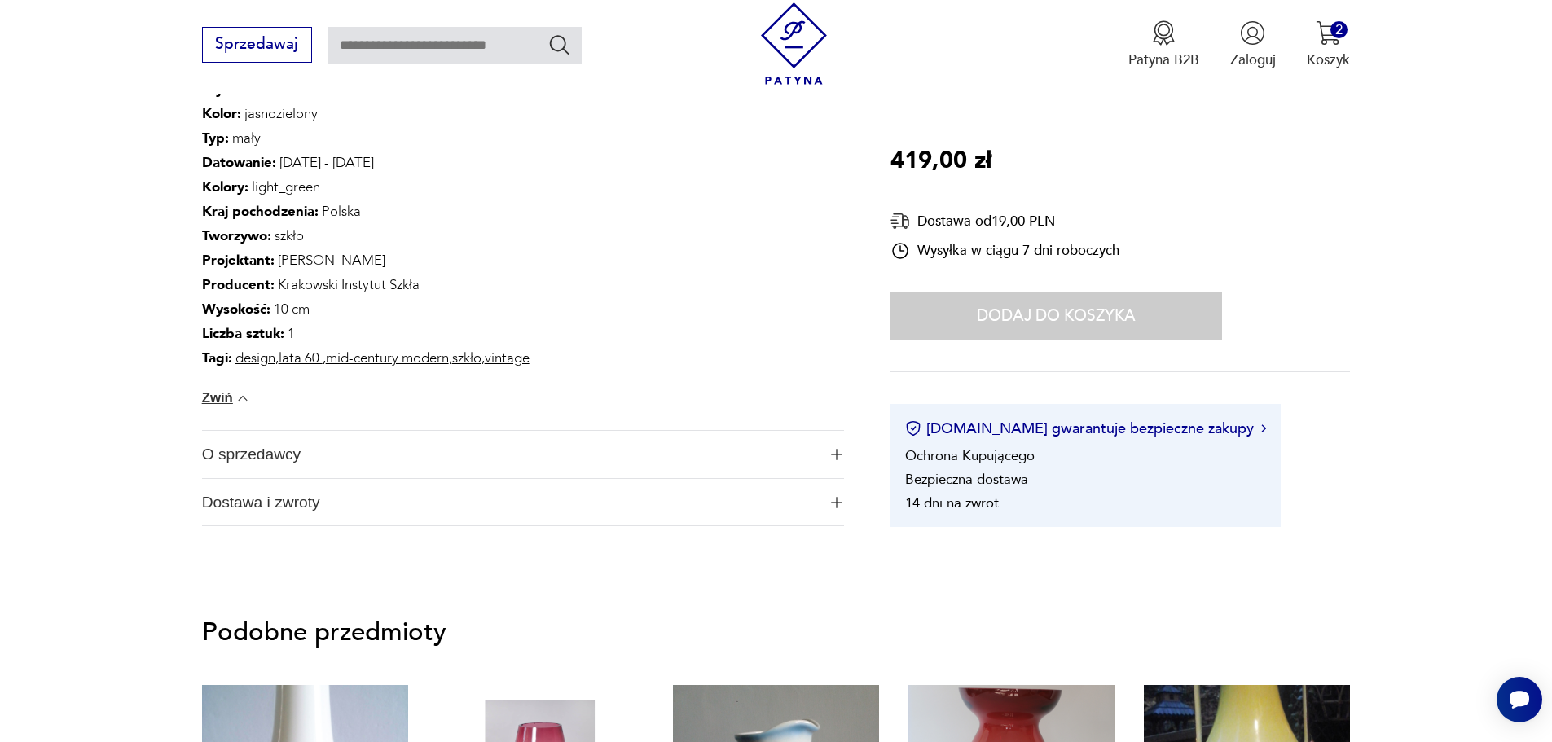
scroll to position [1141, 0]
click at [839, 448] on img "button" at bounding box center [836, 452] width 11 height 11
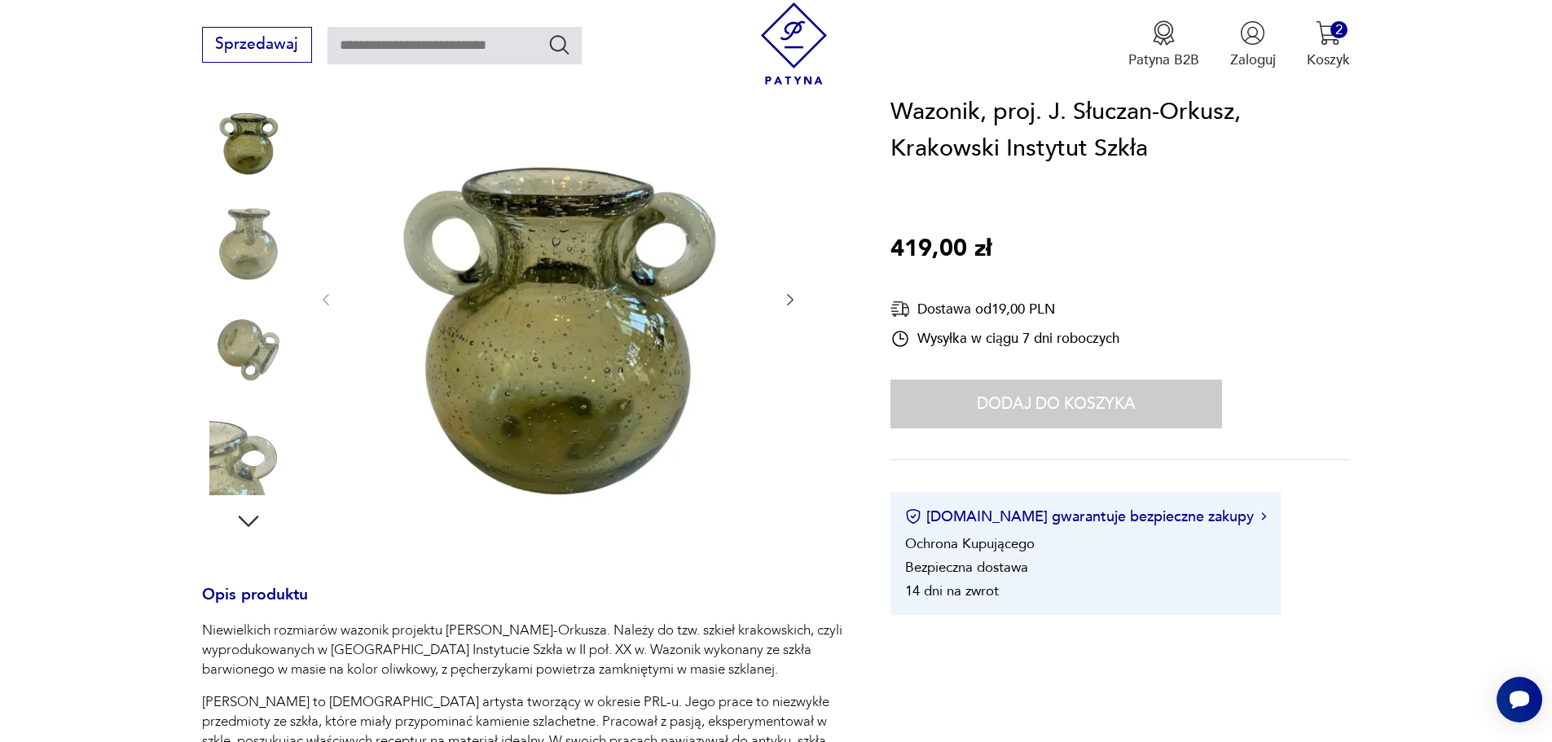
scroll to position [163, 0]
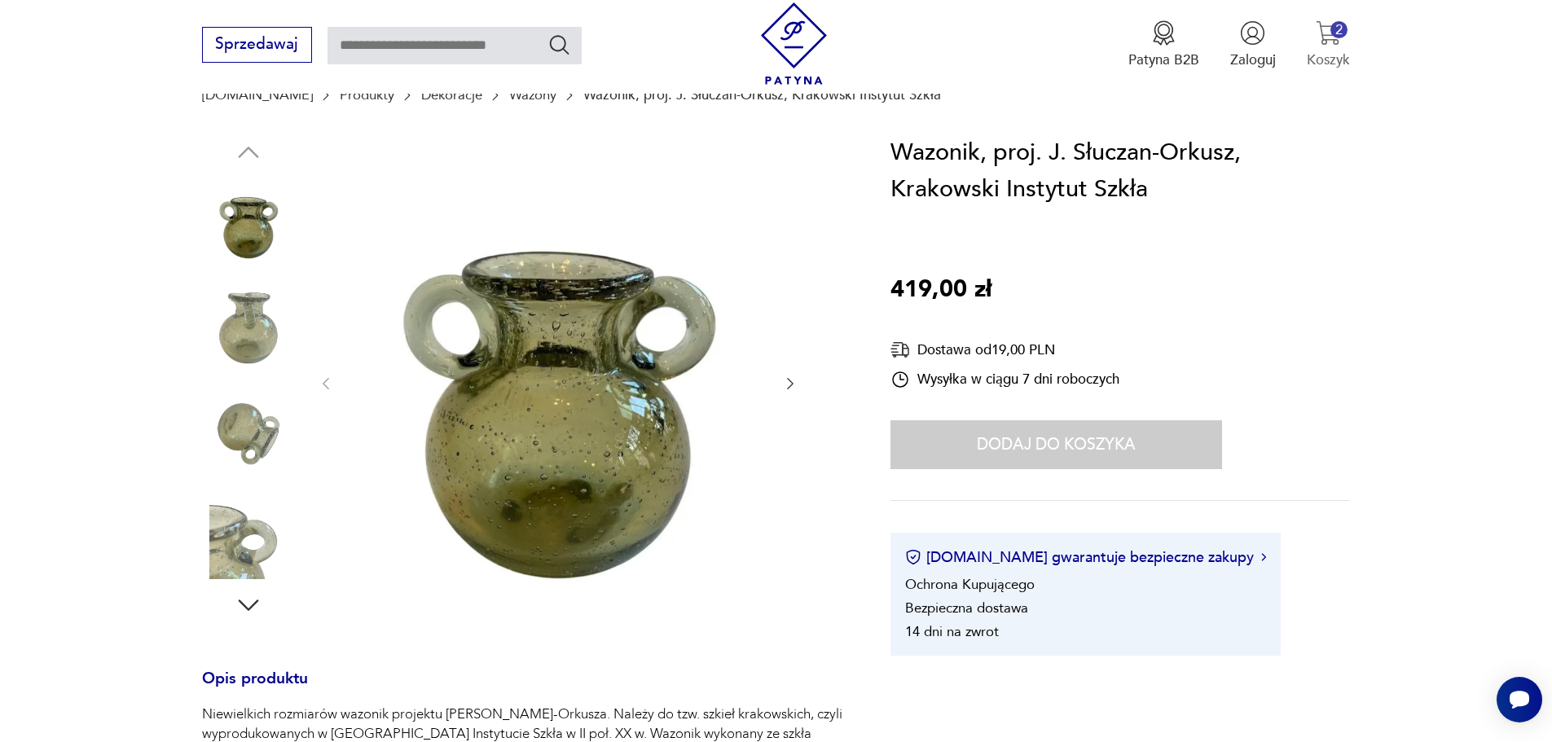
click at [1324, 52] on p "Koszyk" at bounding box center [1328, 60] width 43 height 19
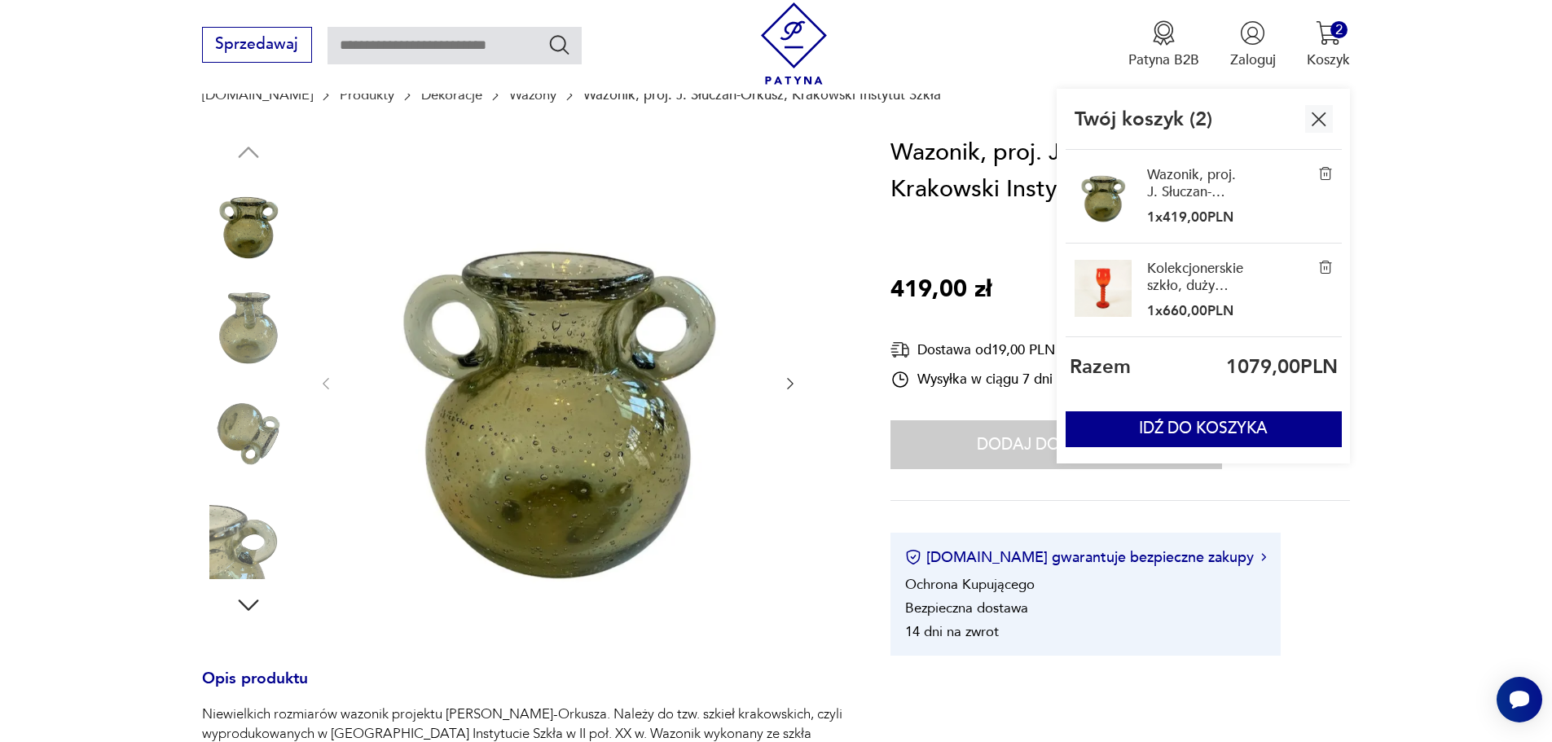
click at [1168, 286] on link "Kolekcjonerskie szkło, duży kielich, proj. [PERSON_NAME], Krakowski Instytut Sz…" at bounding box center [1196, 277] width 98 height 35
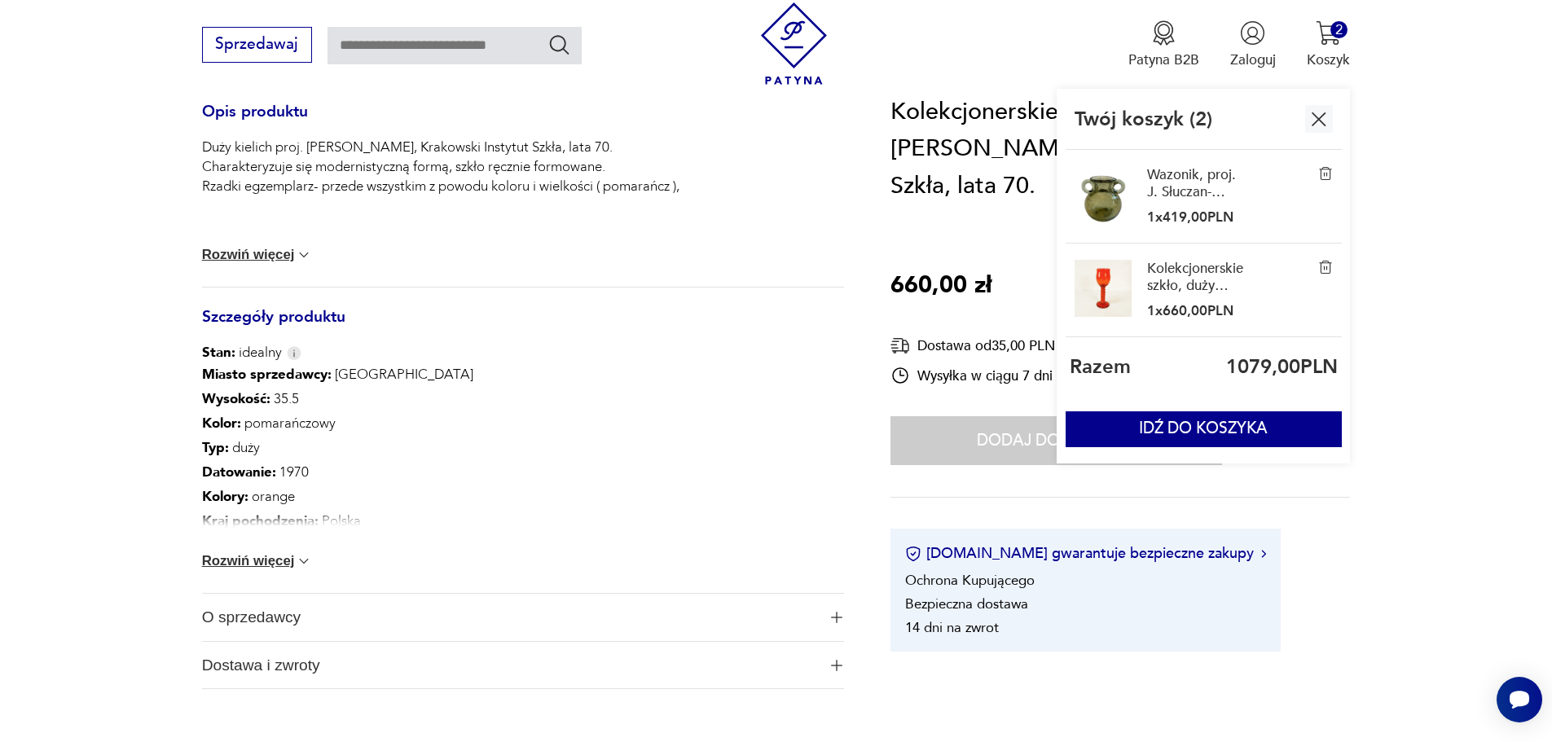
scroll to position [815, 0]
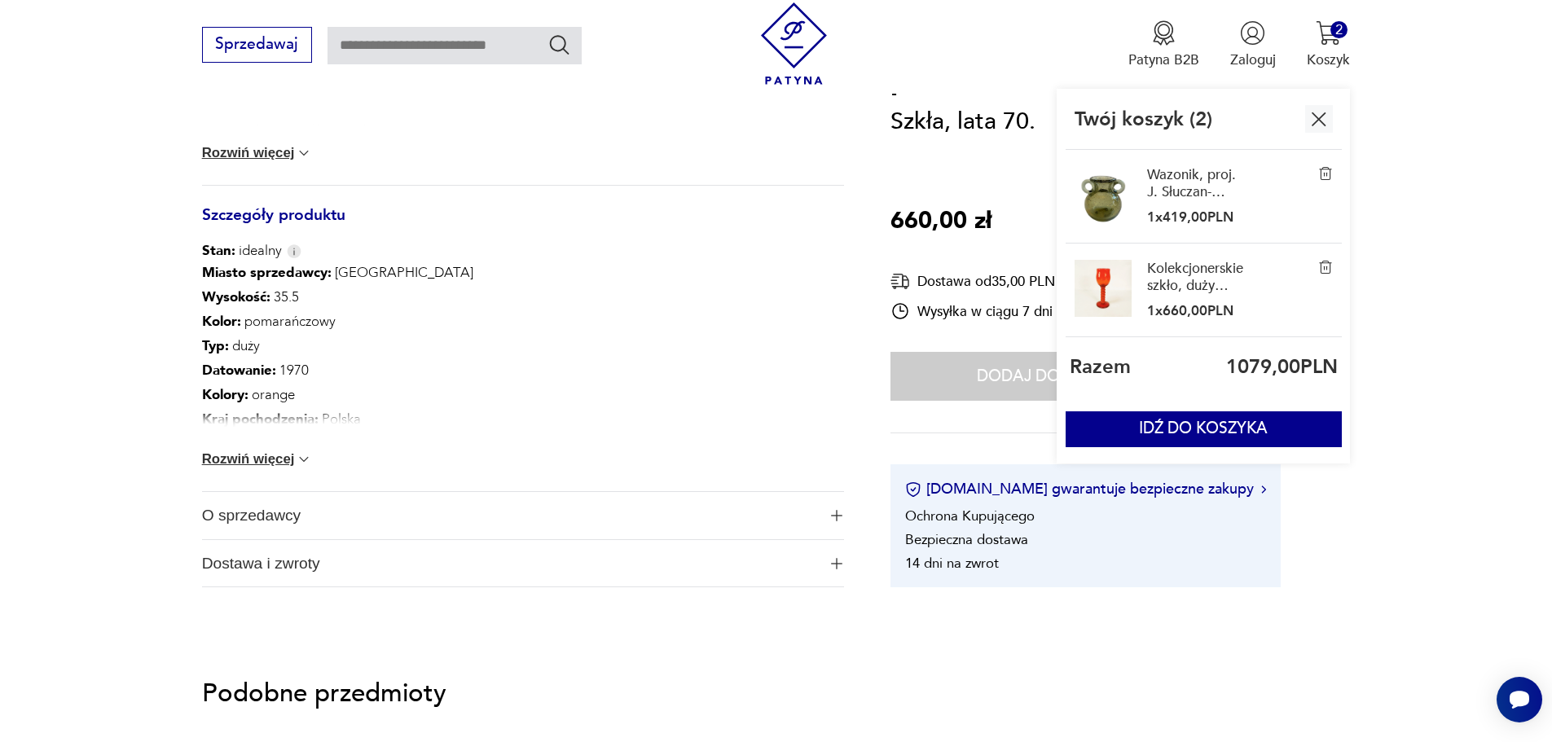
click at [277, 509] on span "O sprzedawcy" at bounding box center [509, 515] width 615 height 47
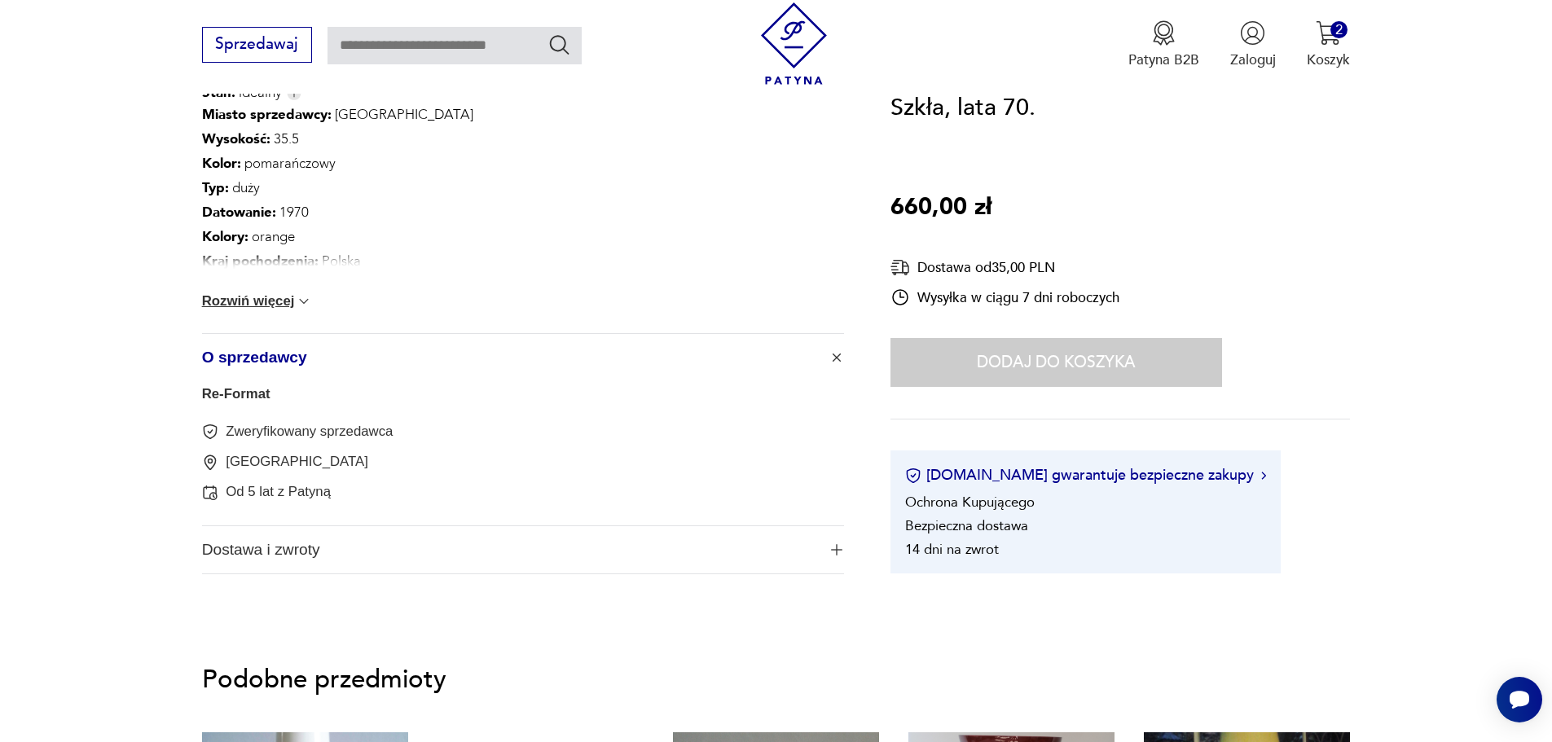
scroll to position [978, 0]
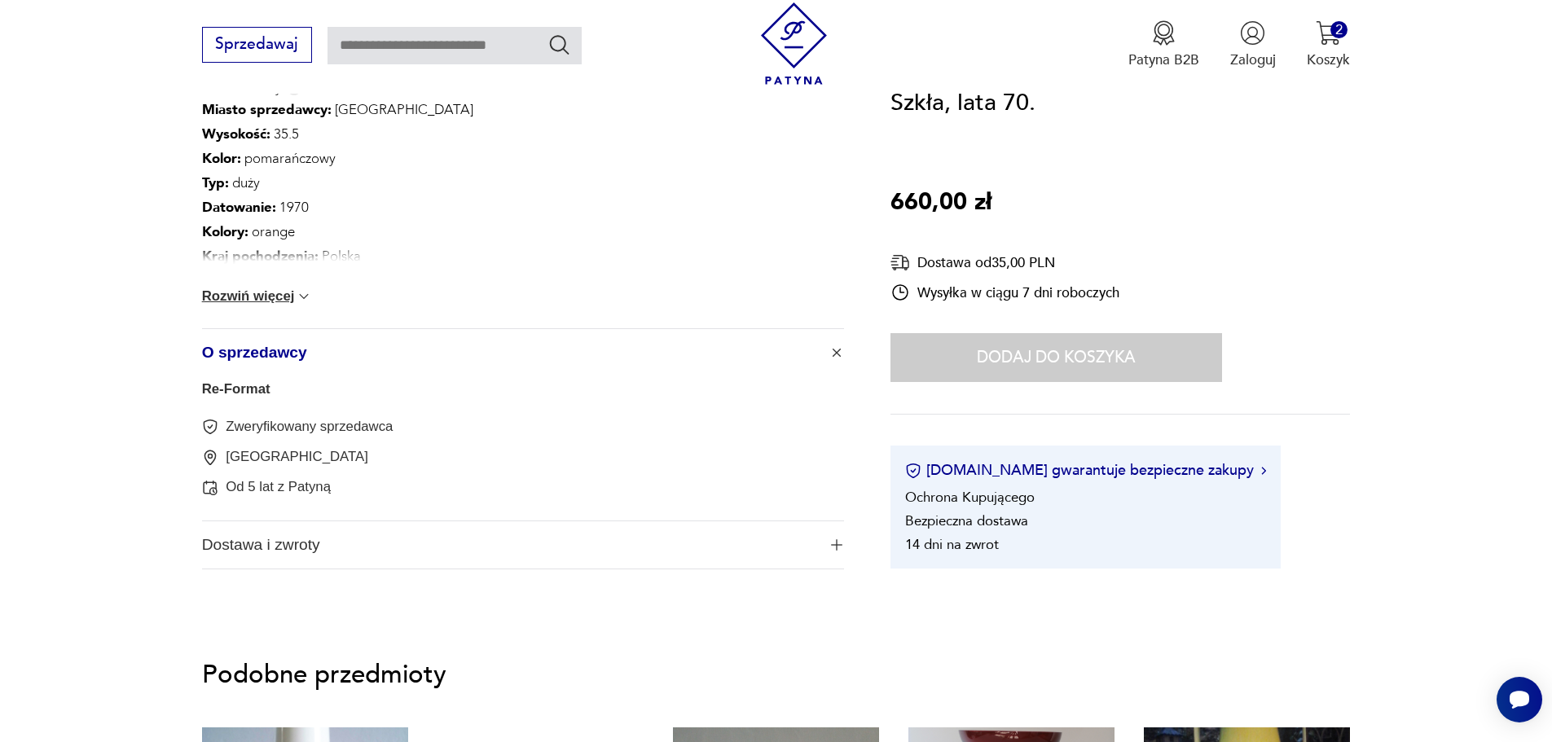
click at [230, 390] on link "Re-Format" at bounding box center [236, 388] width 68 height 15
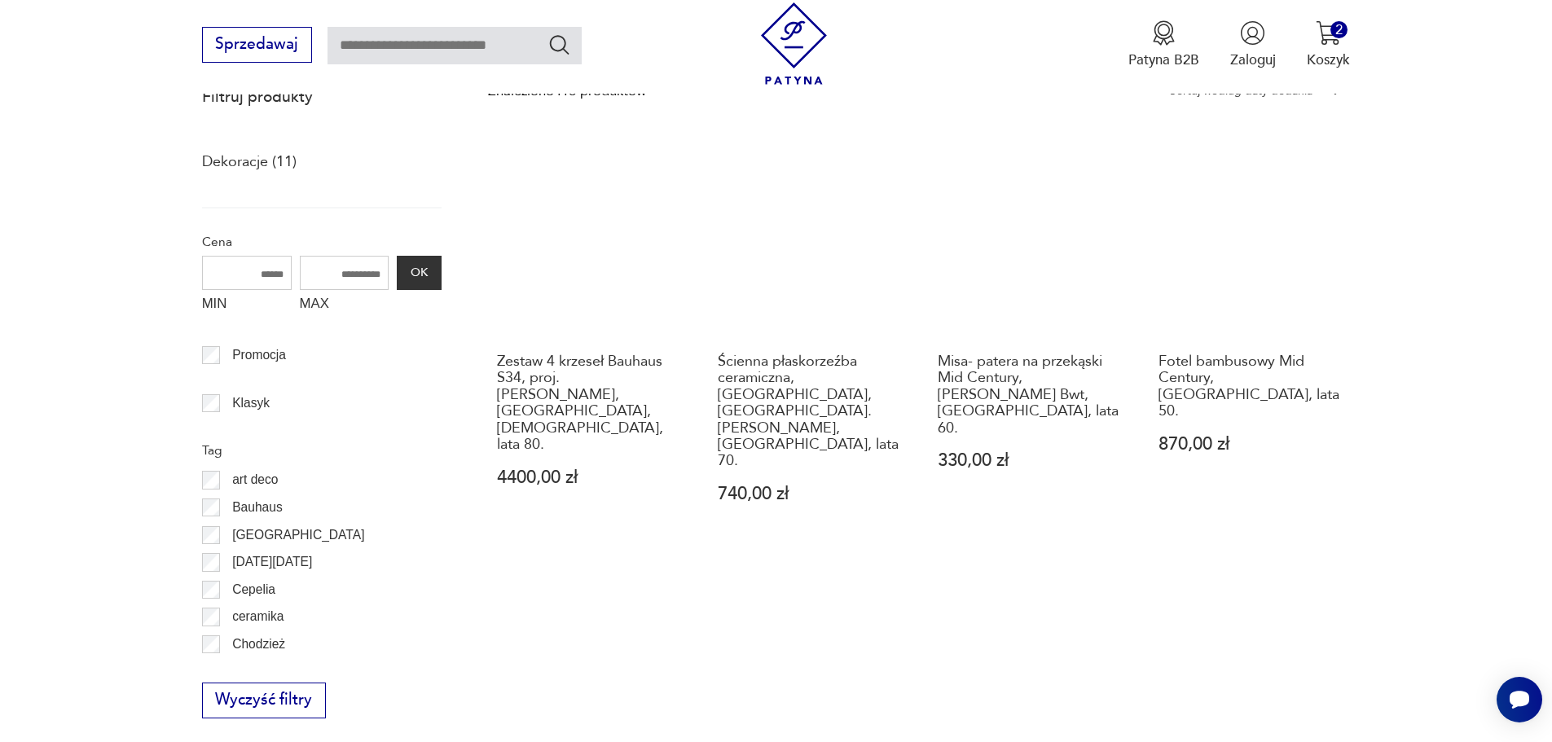
scroll to position [517, 0]
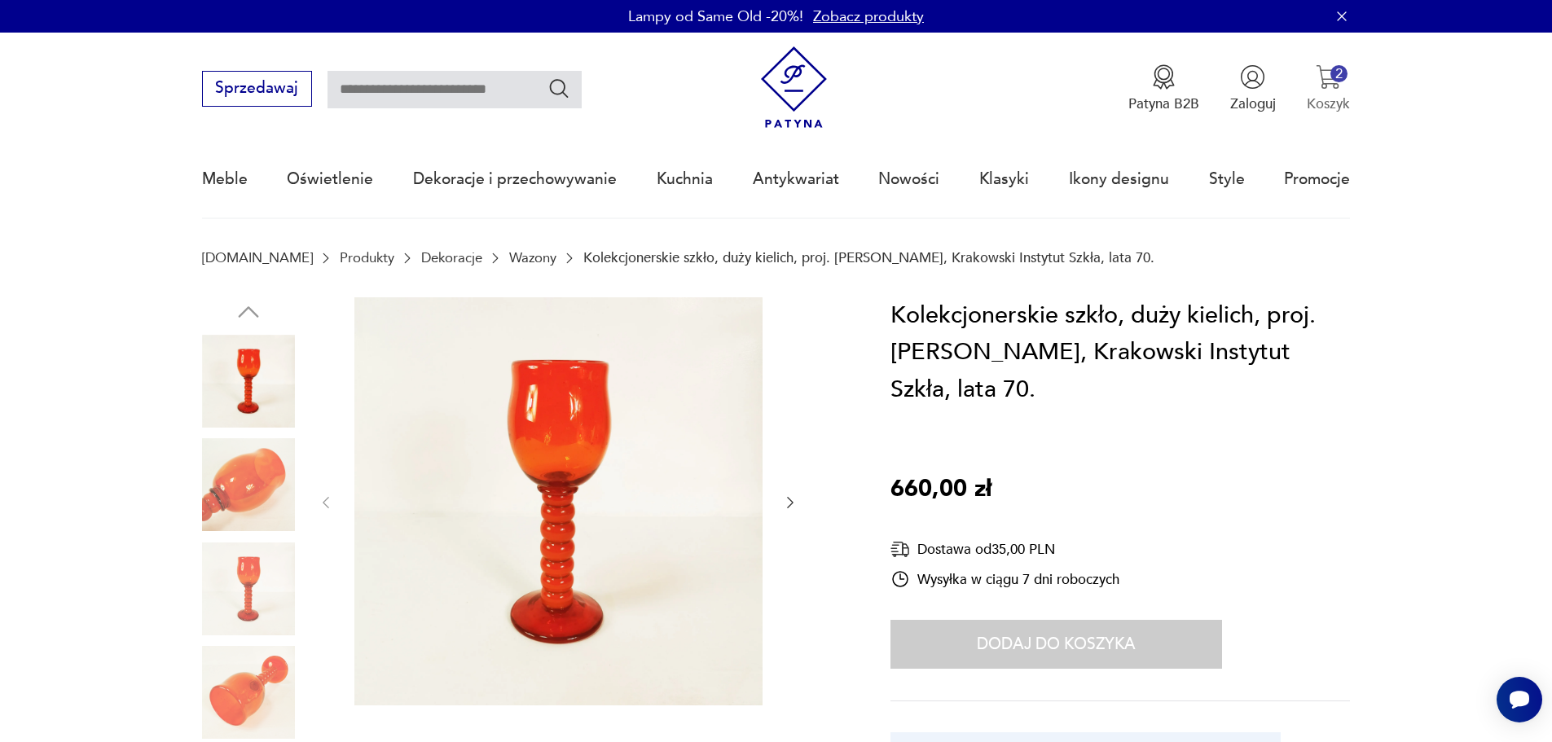
click at [1336, 88] on img "button" at bounding box center [1328, 76] width 25 height 25
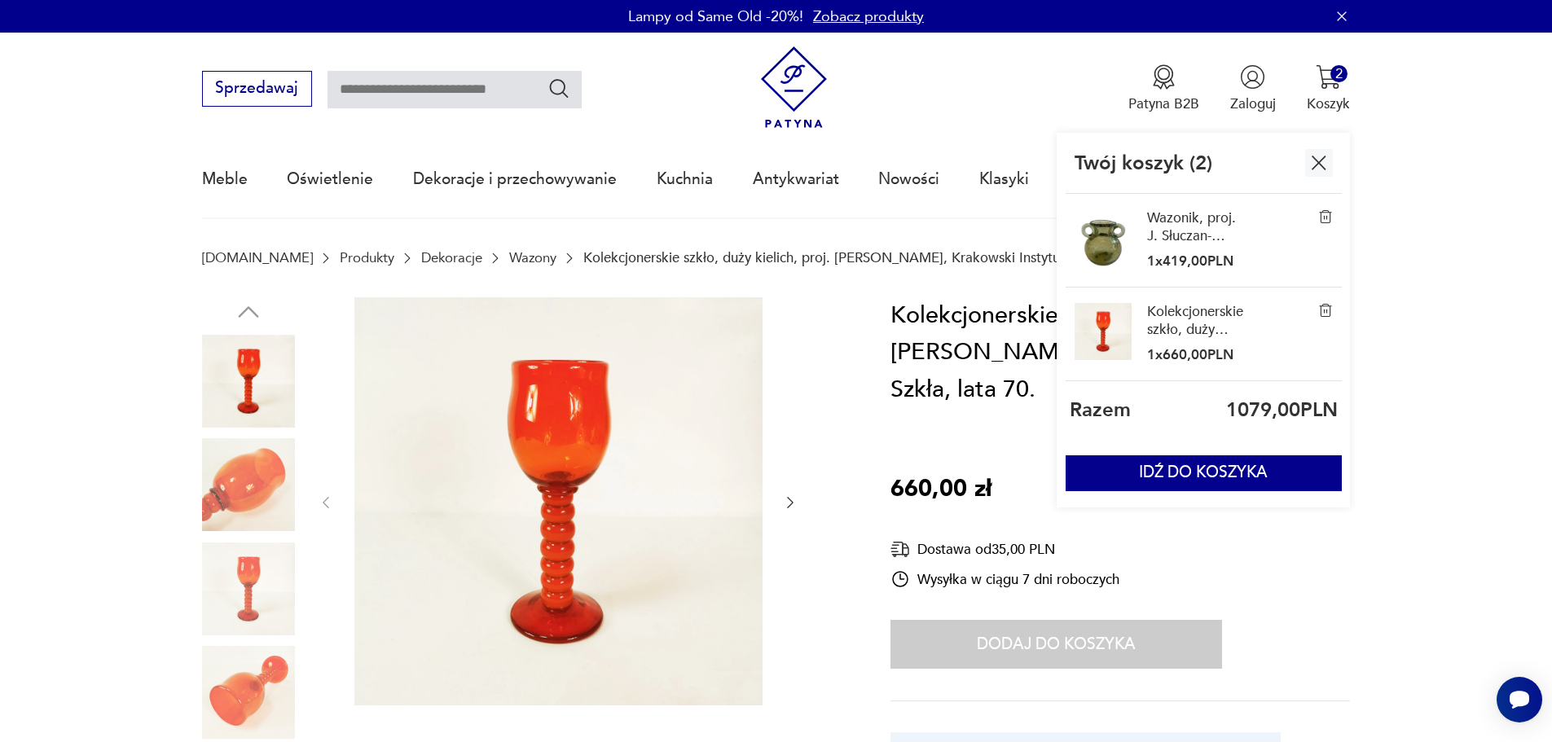
click at [1185, 232] on link "Wazonik, proj. J. Słuczan-Orkusz, Krakowski Instytut Szkła" at bounding box center [1196, 226] width 98 height 35
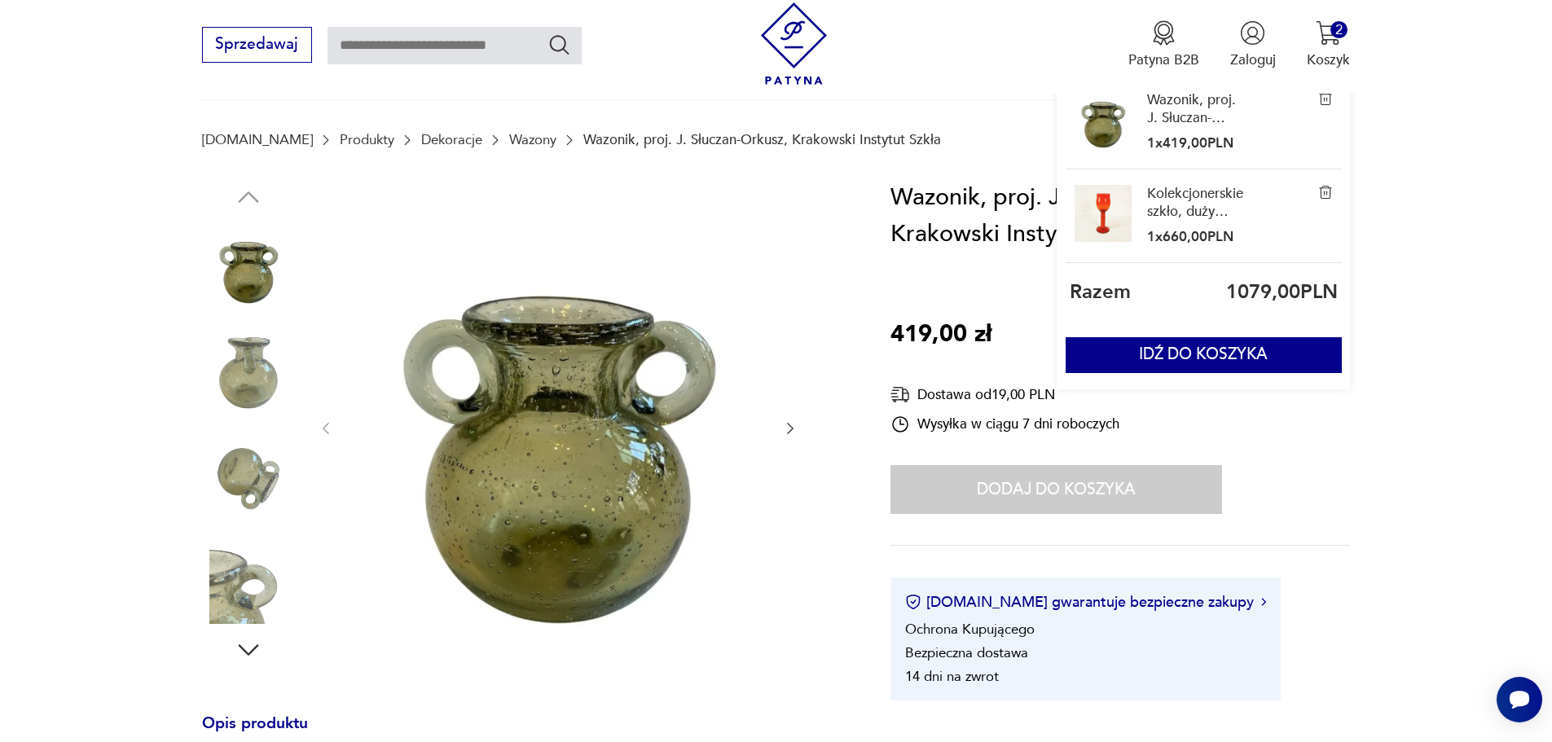
scroll to position [326, 0]
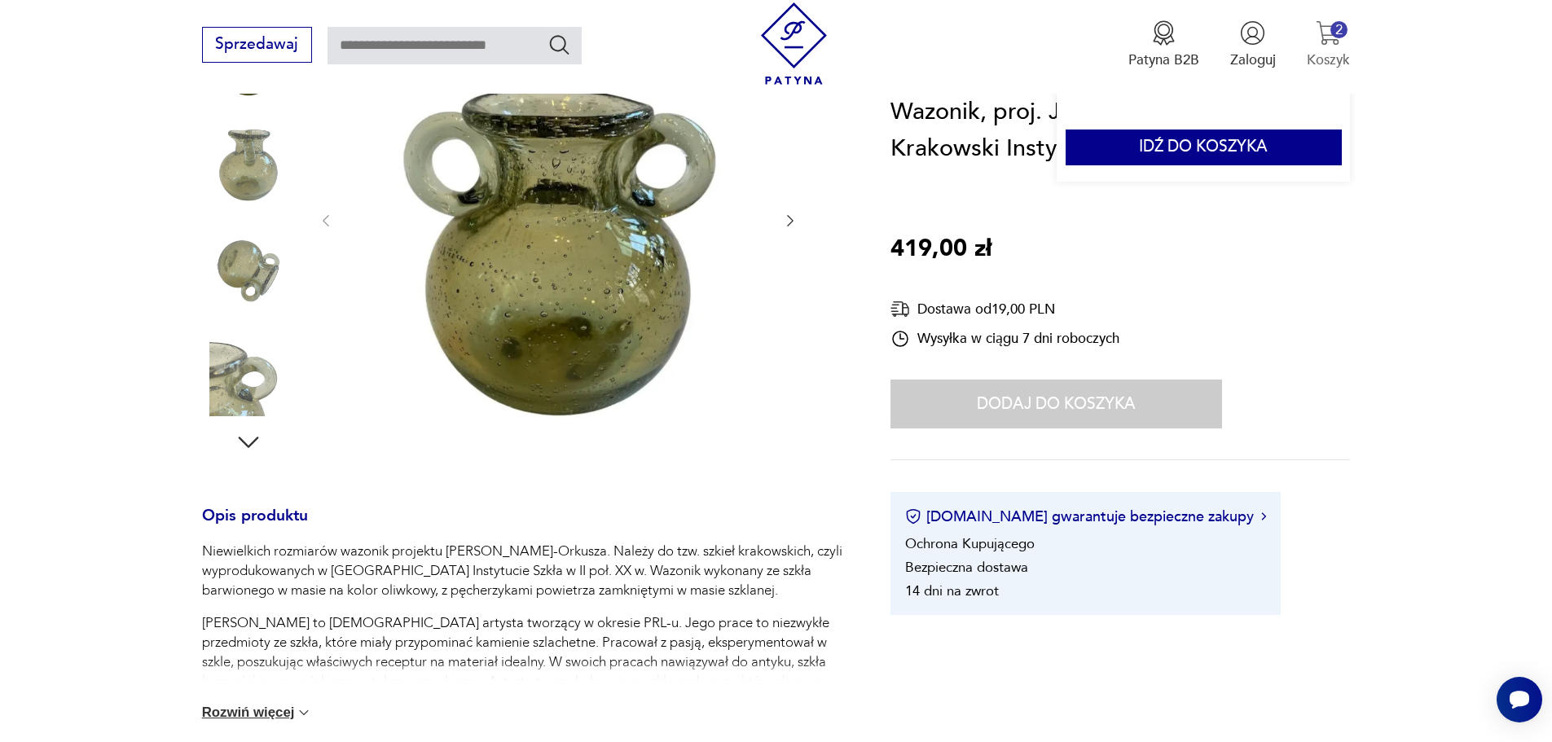
click at [1336, 33] on div "2" at bounding box center [1338, 29] width 17 height 17
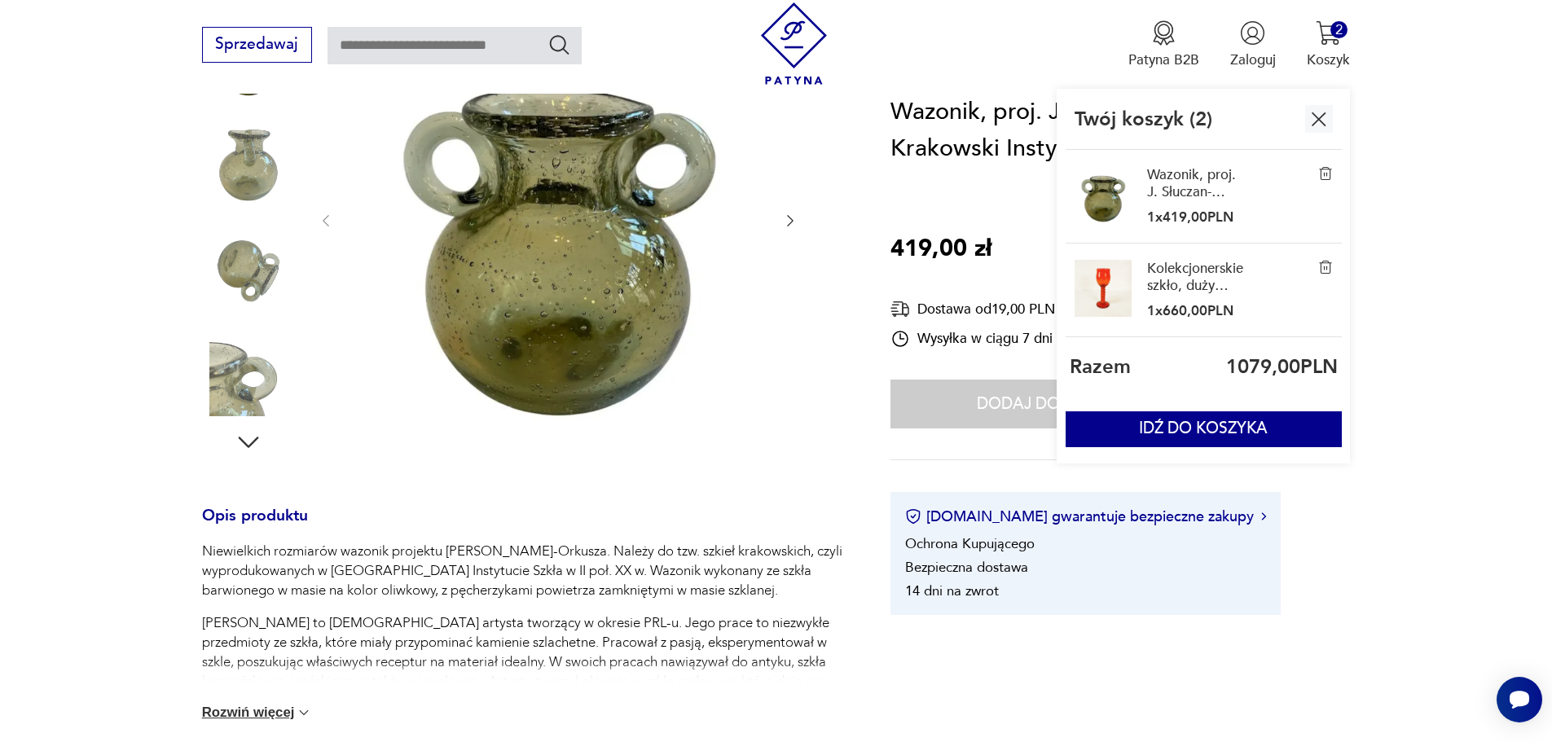
click at [1329, 269] on img at bounding box center [1325, 267] width 15 height 15
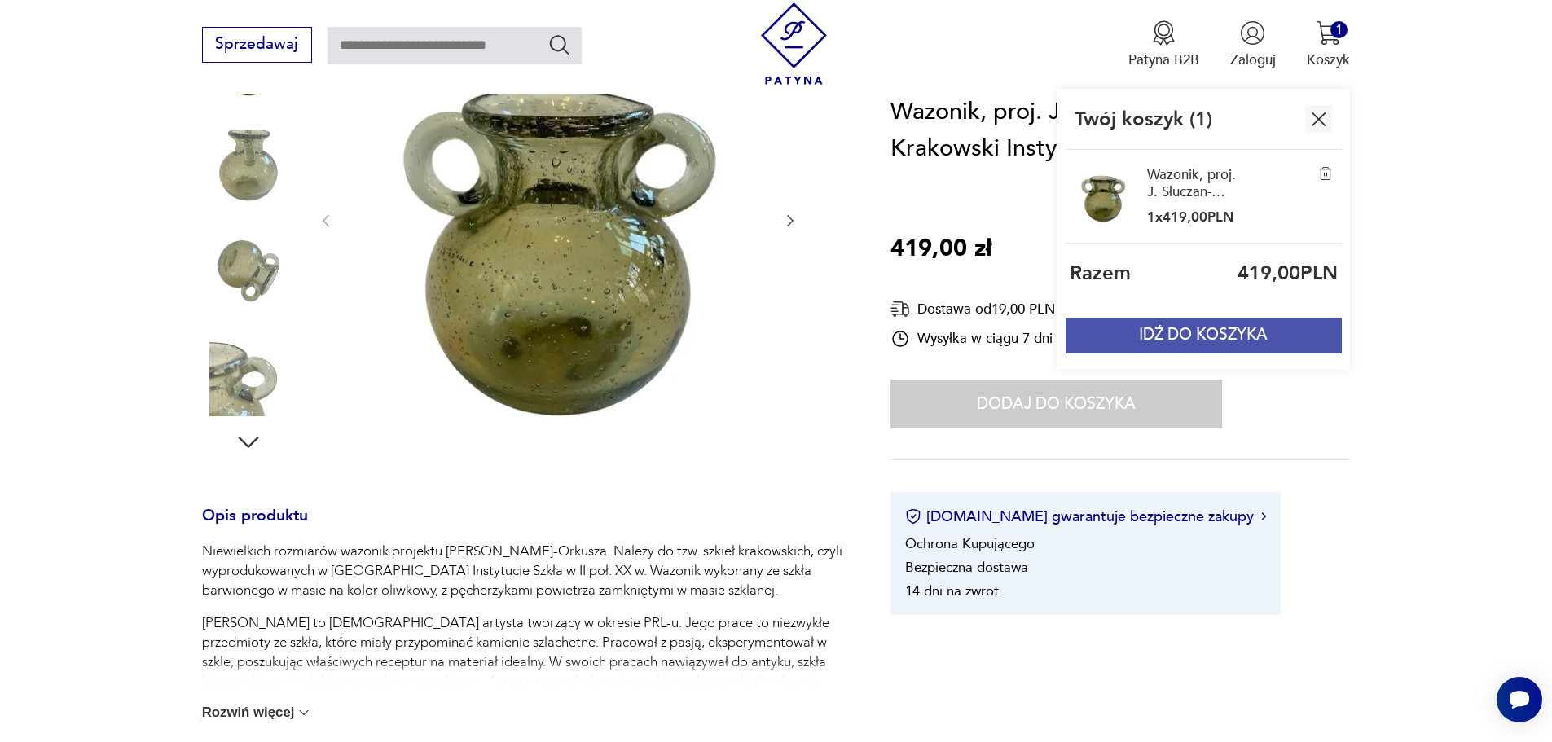
click at [1274, 335] on button "IDŹ DO KOSZYKA" at bounding box center [1203, 336] width 275 height 36
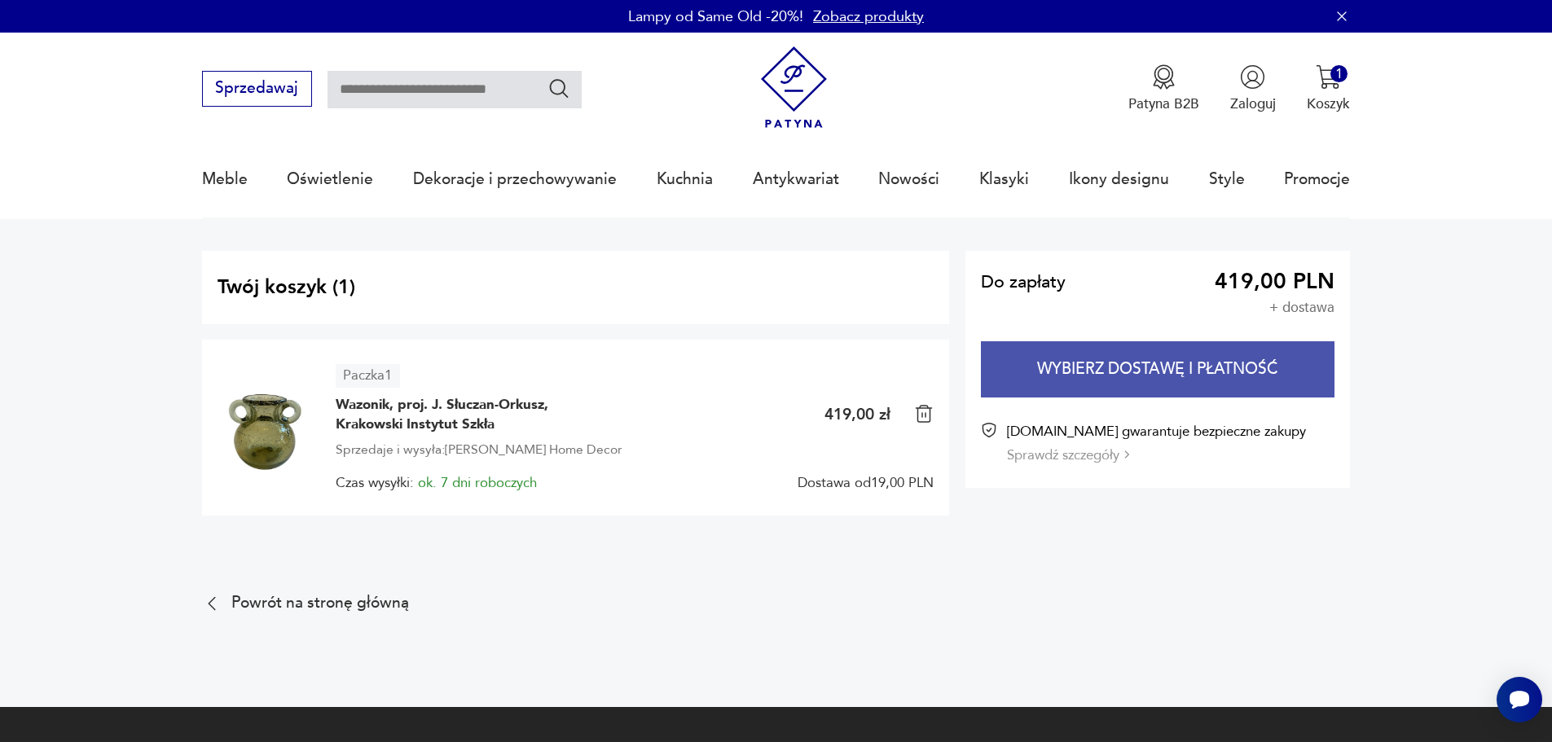
click at [1146, 376] on button "Wybierz dostawę i płatność" at bounding box center [1158, 369] width 354 height 56
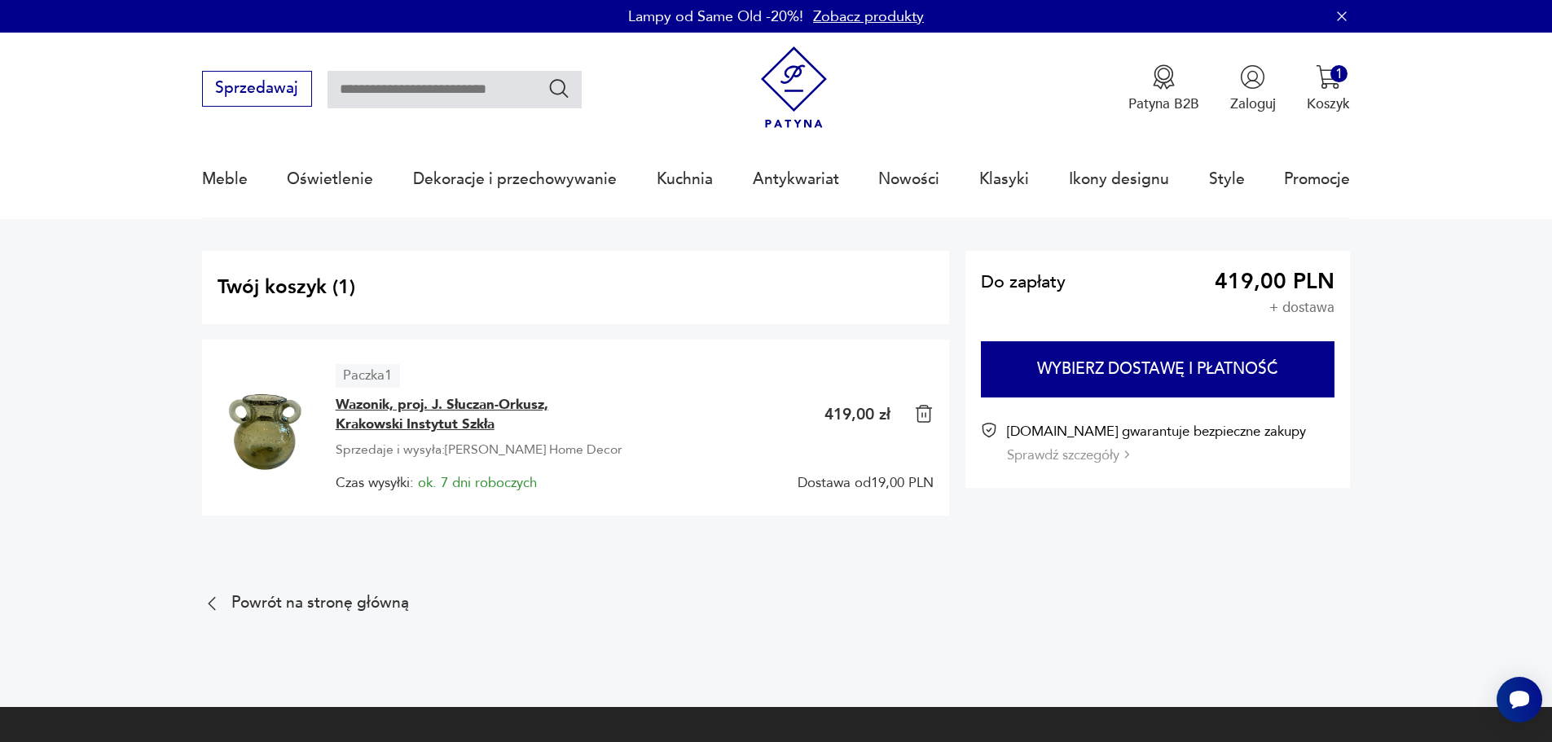
click at [479, 422] on span "Wazonik, proj. J. Słuczan-Orkusz, Krakowski Instytut Szkła" at bounding box center [458, 414] width 244 height 39
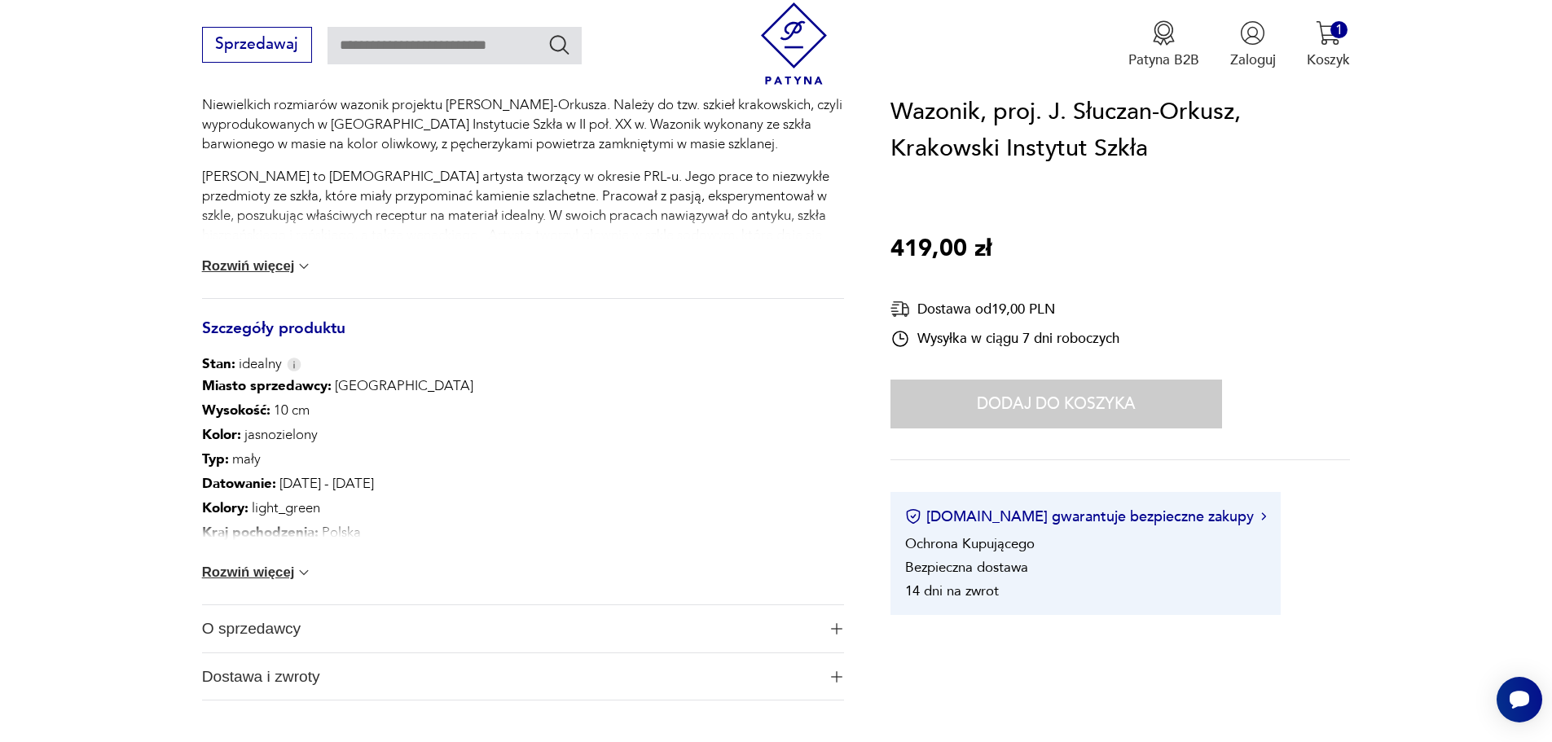
scroll to position [978, 0]
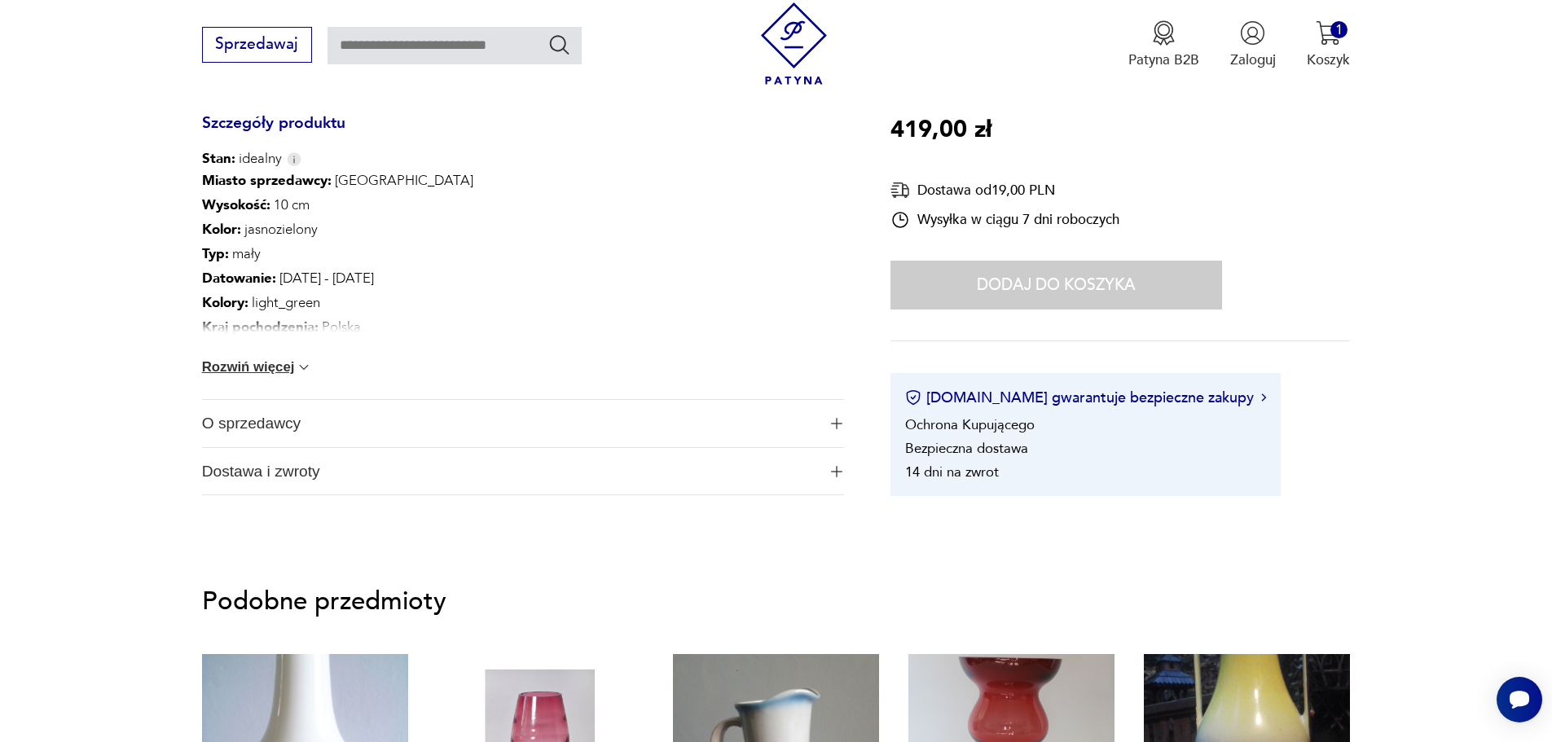
click at [301, 418] on span "O sprzedawcy" at bounding box center [509, 423] width 615 height 47
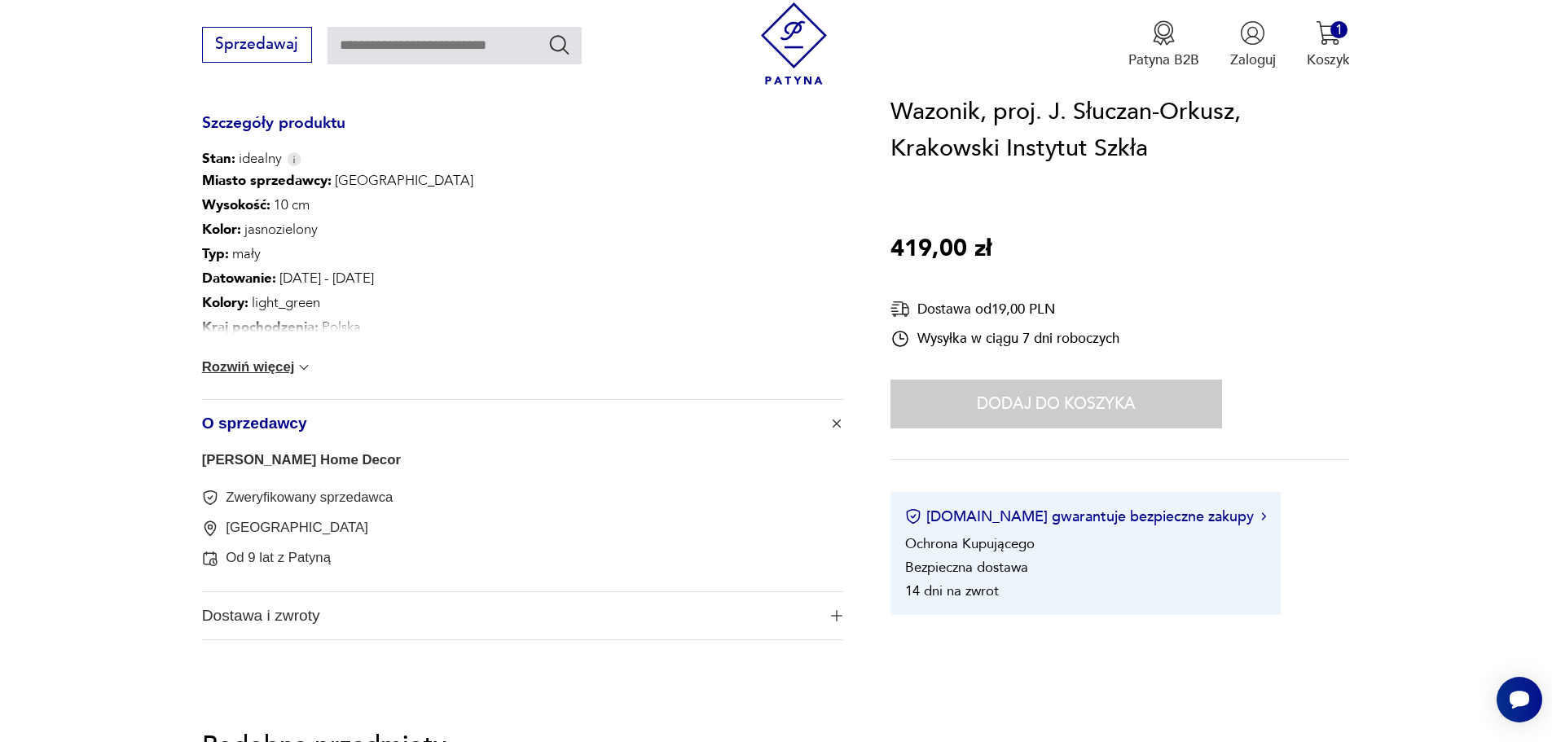
click at [326, 609] on span "Dostawa i zwroty" at bounding box center [509, 615] width 615 height 47
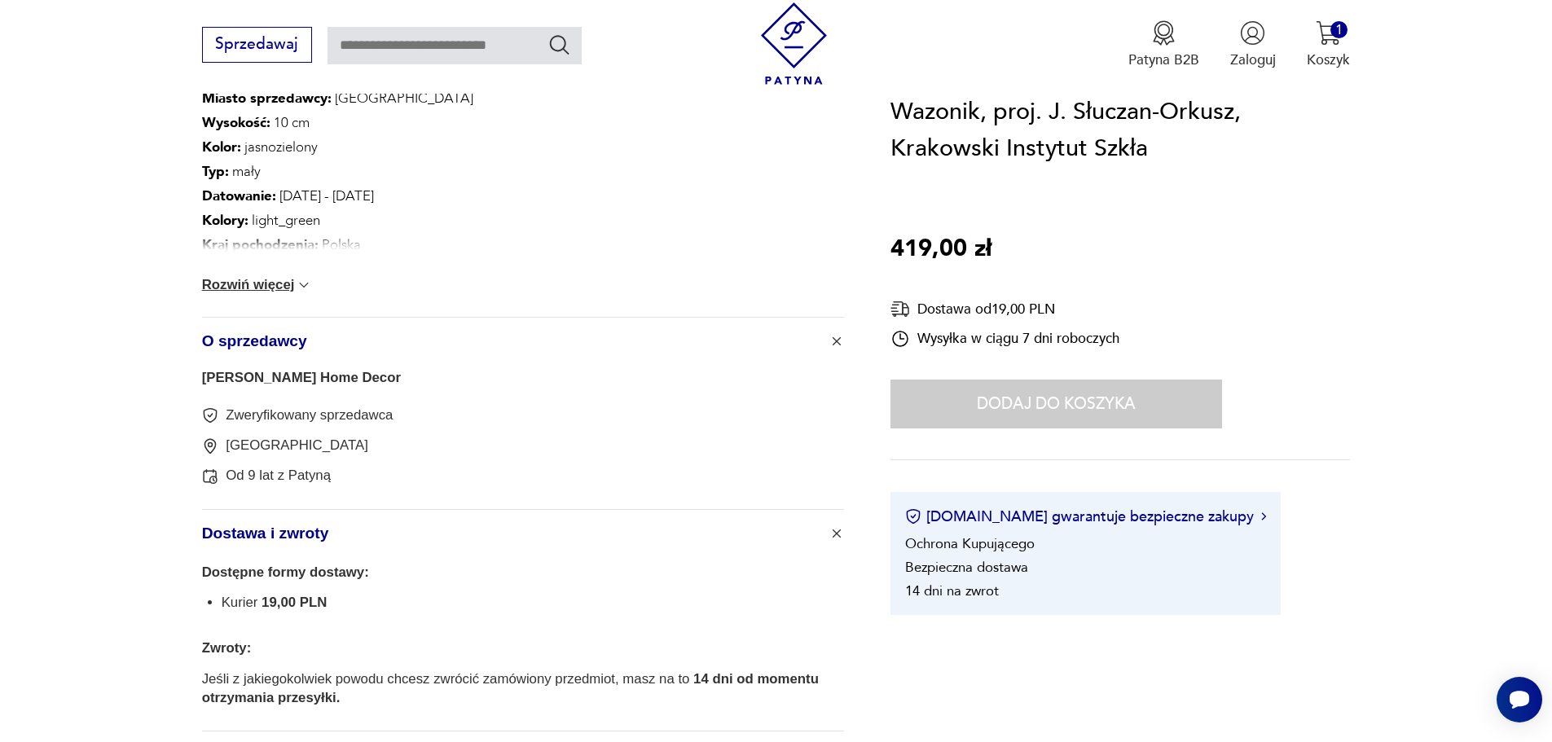
scroll to position [1222, 0]
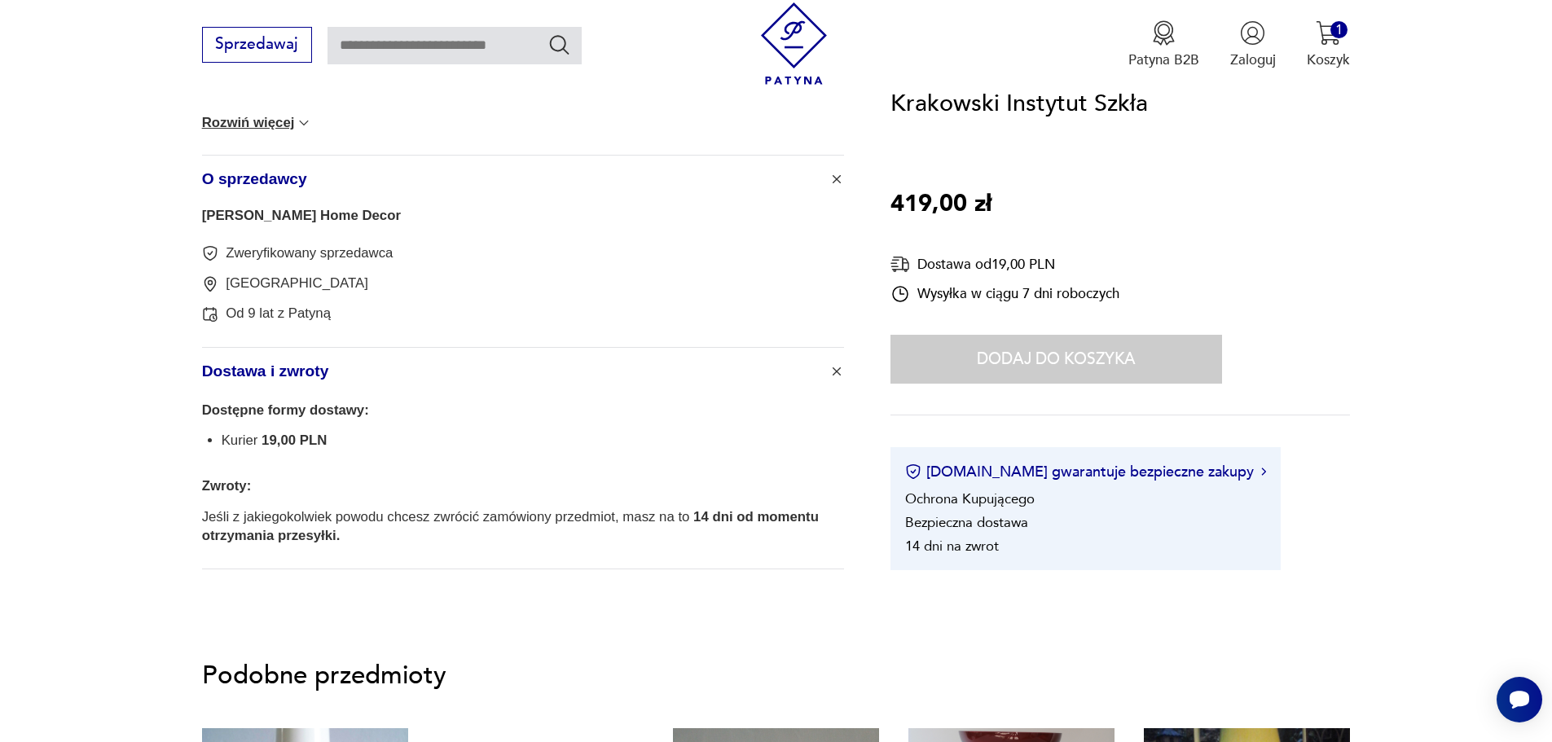
click at [339, 213] on link "[PERSON_NAME] Home Decor" at bounding box center [301, 215] width 199 height 15
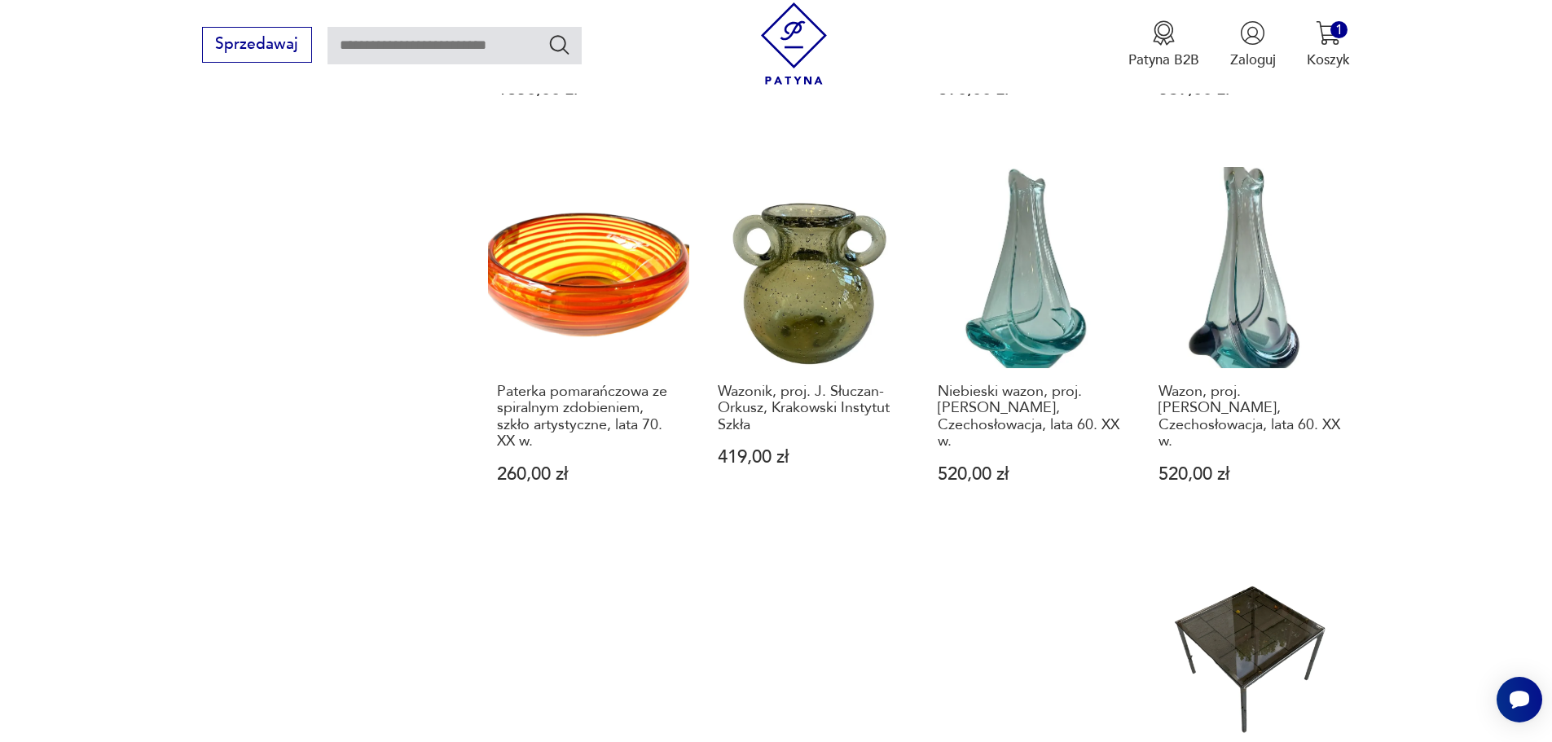
scroll to position [1169, 0]
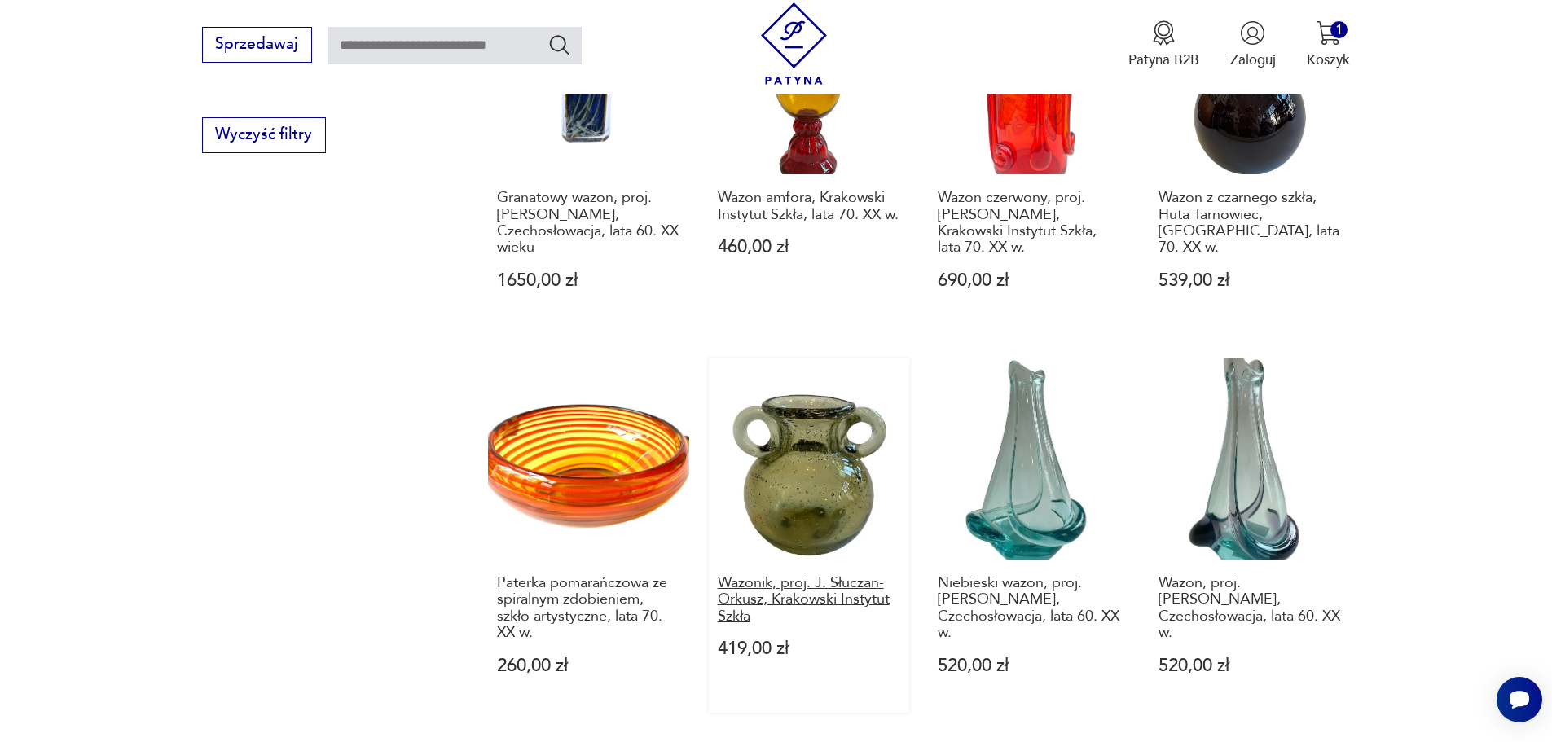
click at [800, 575] on h3 "Wazonik, proj. J. Słuczan-Orkusz, Krakowski Instytut Szkła" at bounding box center [809, 600] width 183 height 50
